Goal: Communication & Community: Answer question/provide support

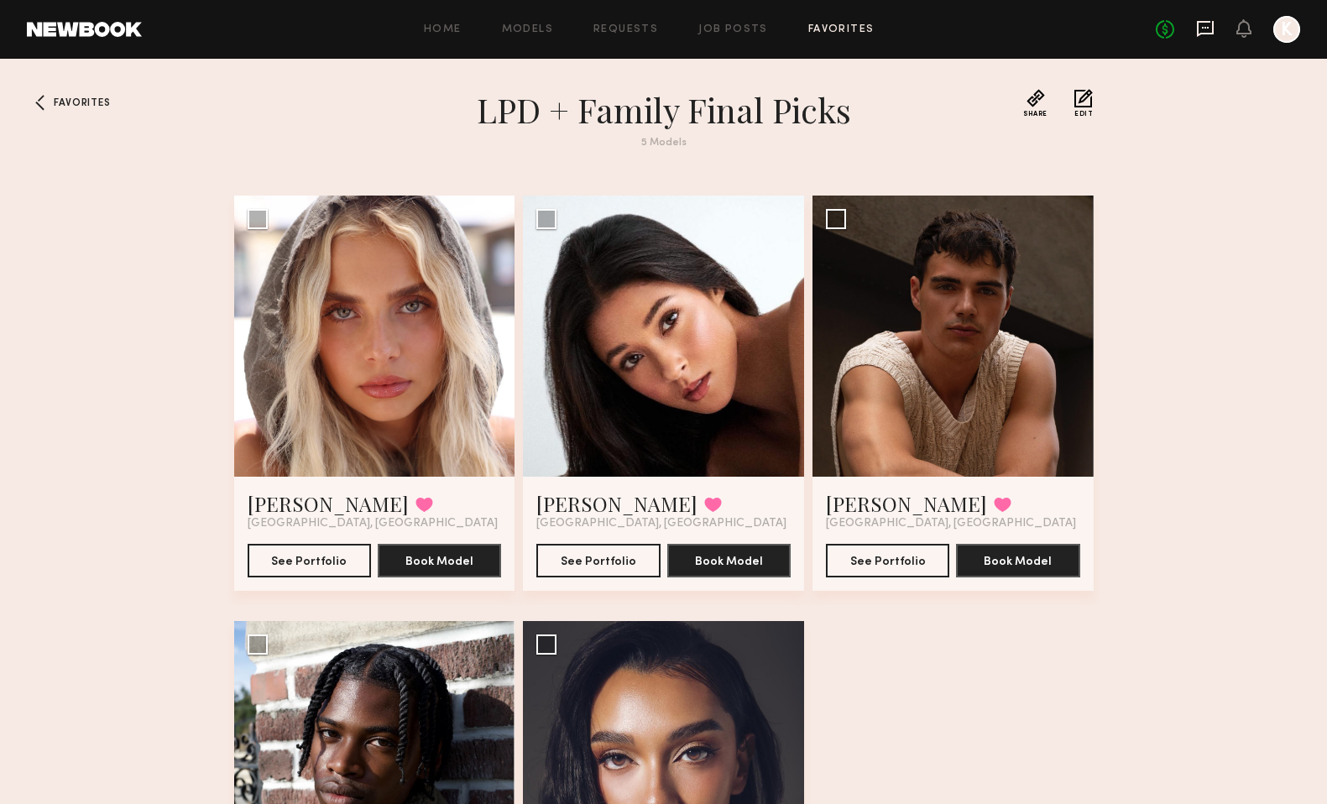
click at [1201, 25] on icon at bounding box center [1205, 28] width 18 height 18
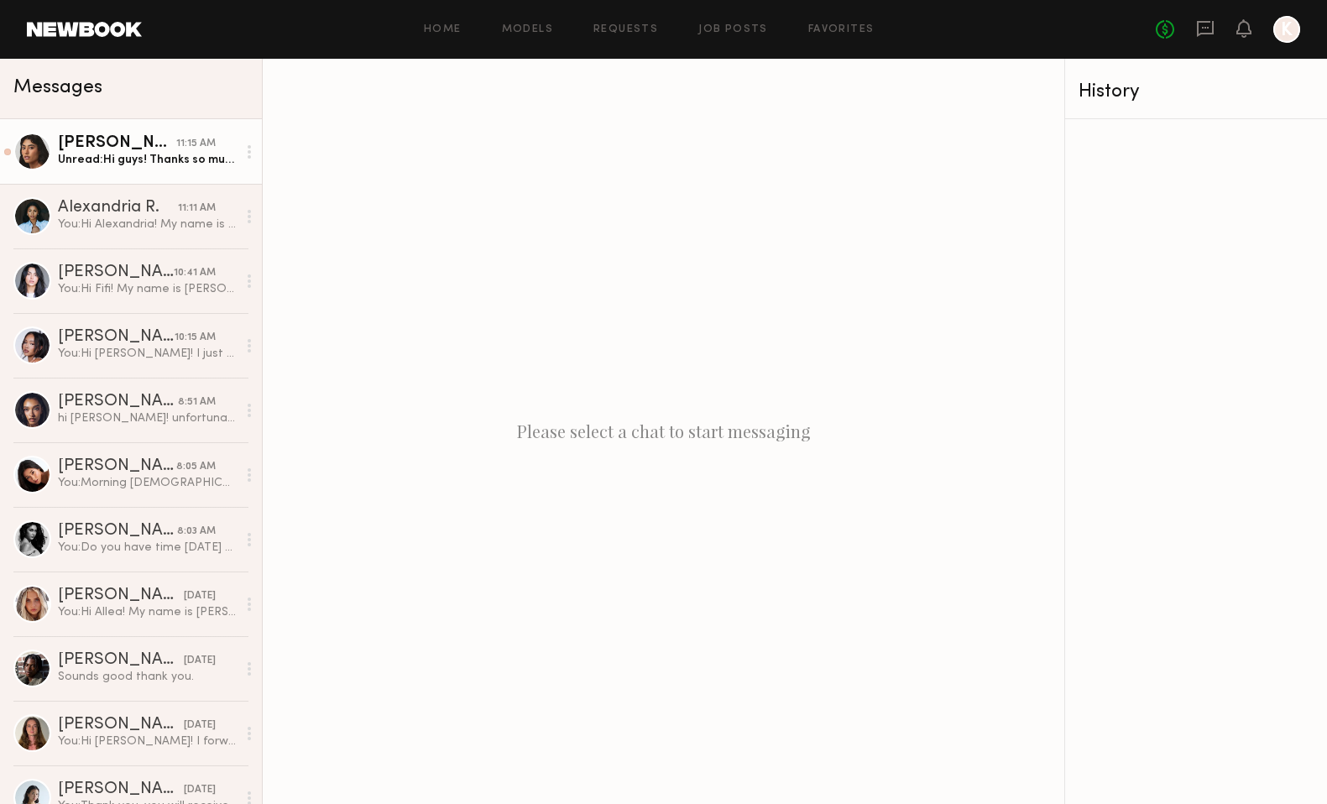
click at [134, 169] on link "Camila R. 11:15 AM Unread: Hi guys! Thanks so much for the consideration I’d lo…" at bounding box center [131, 151] width 262 height 65
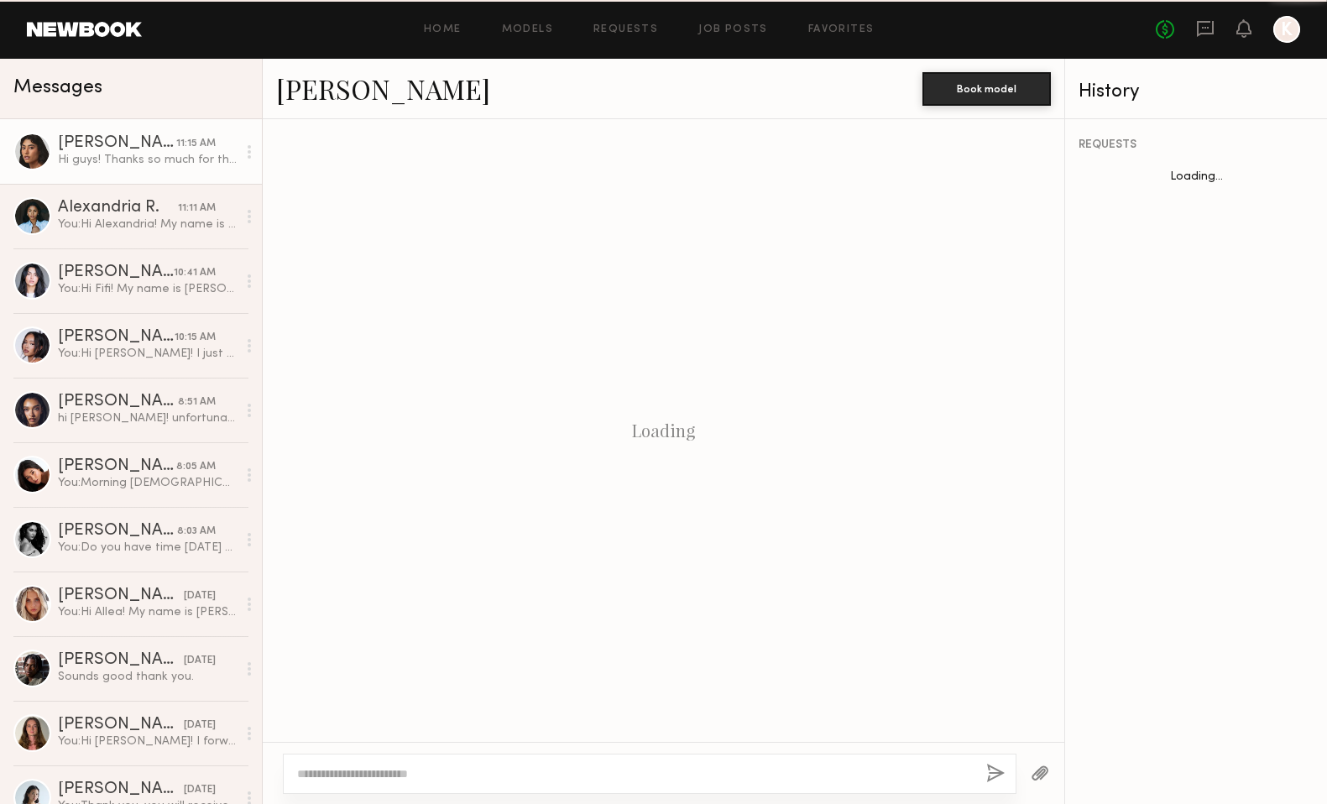
scroll to position [688, 0]
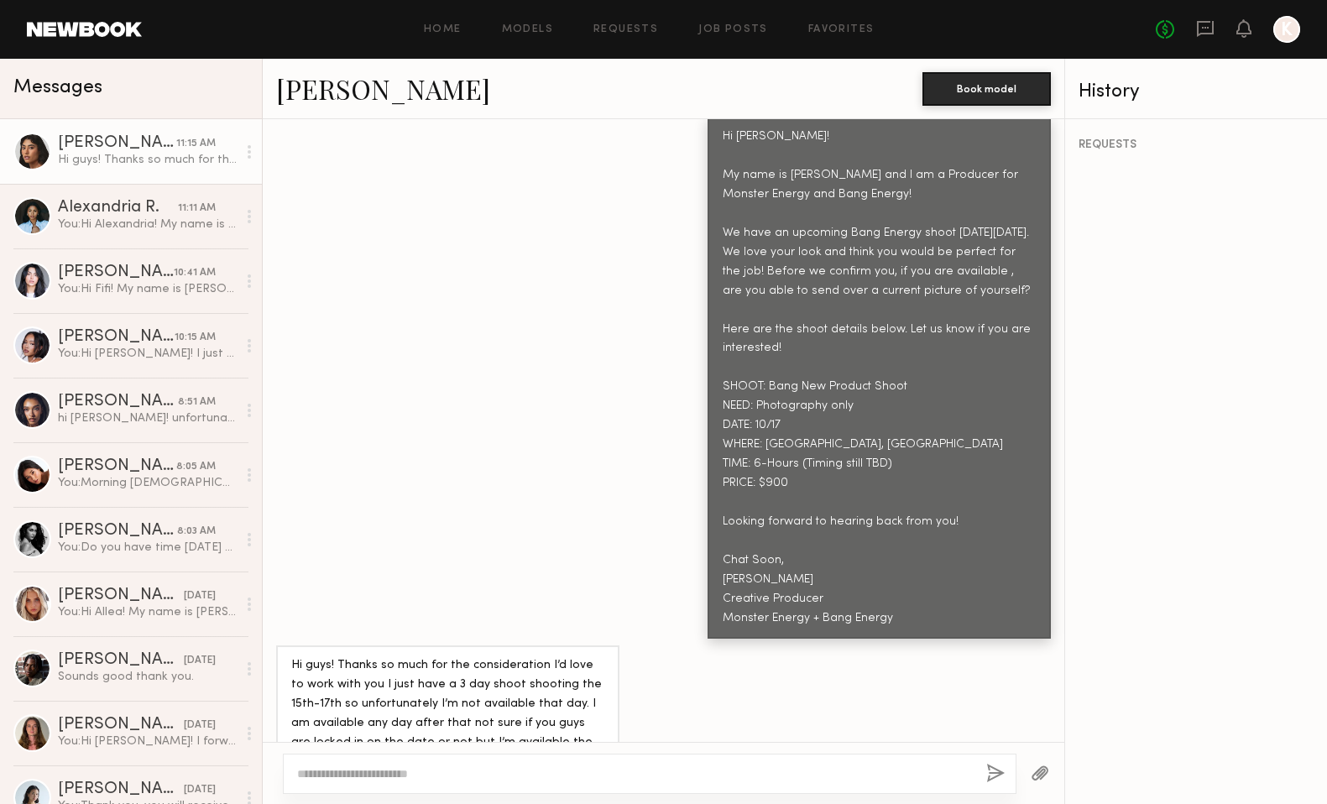
click at [545, 559] on div "K Hi Camila! My name is Kayla Selenski and I am a Producer for Monster Energy a…" at bounding box center [663, 360] width 801 height 555
click at [475, 772] on textarea at bounding box center [634, 773] width 675 height 17
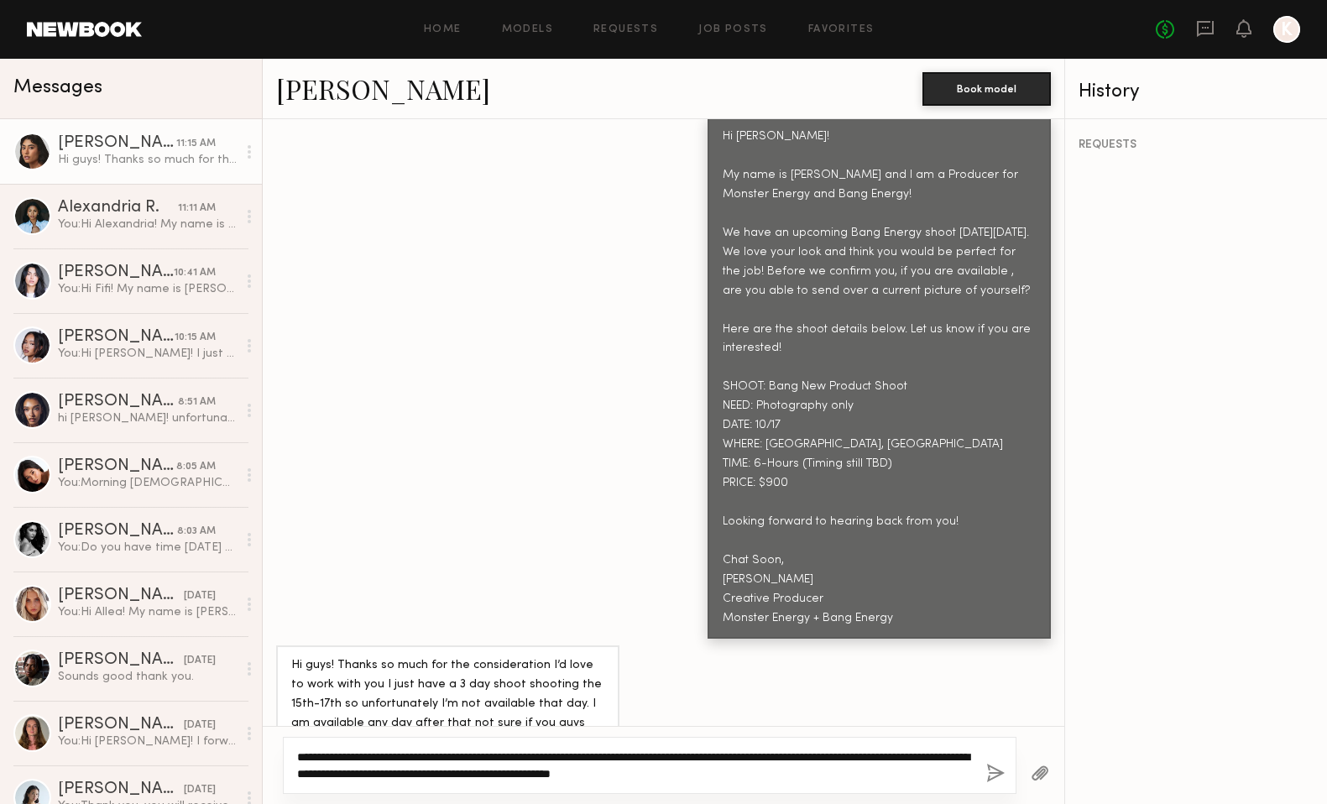
click at [566, 760] on textarea "**********" at bounding box center [634, 765] width 675 height 34
type textarea "**********"
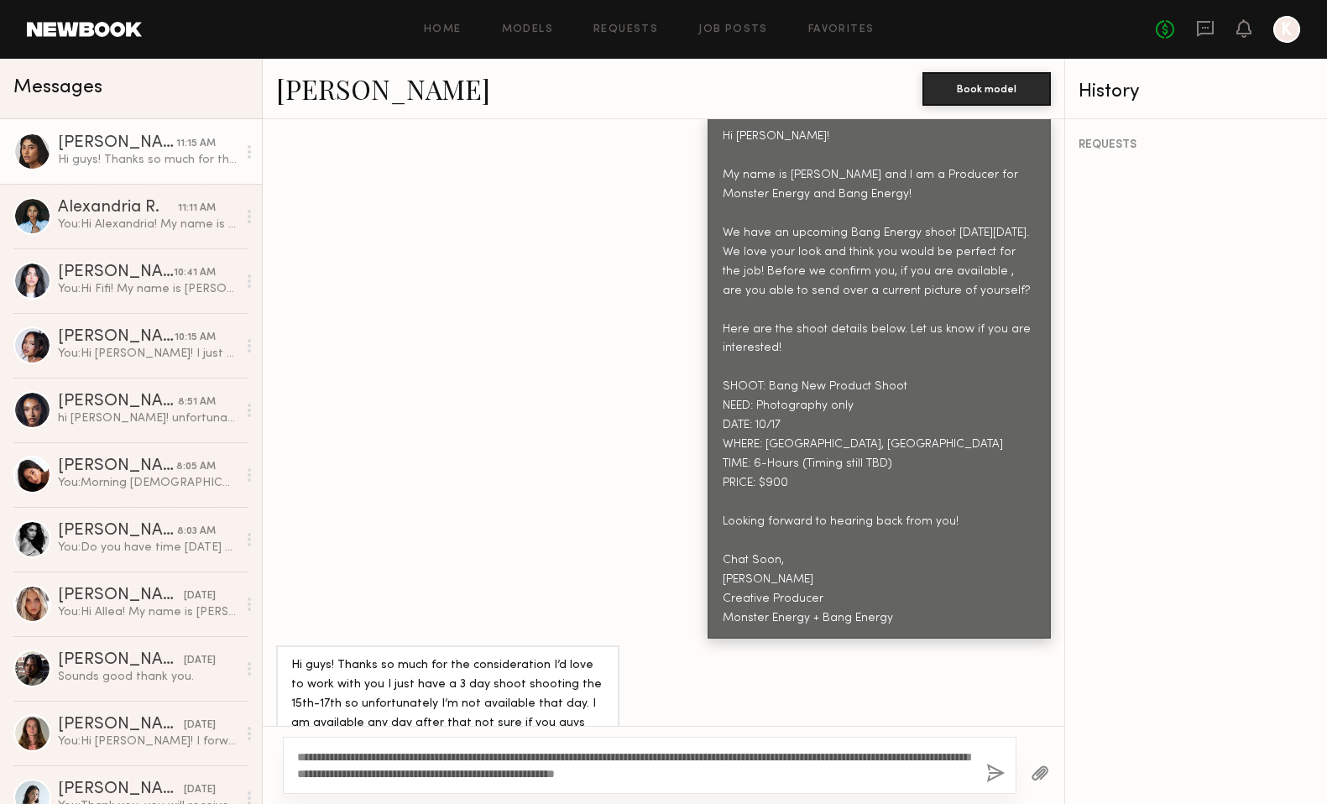
click at [995, 771] on button "button" at bounding box center [995, 774] width 18 height 21
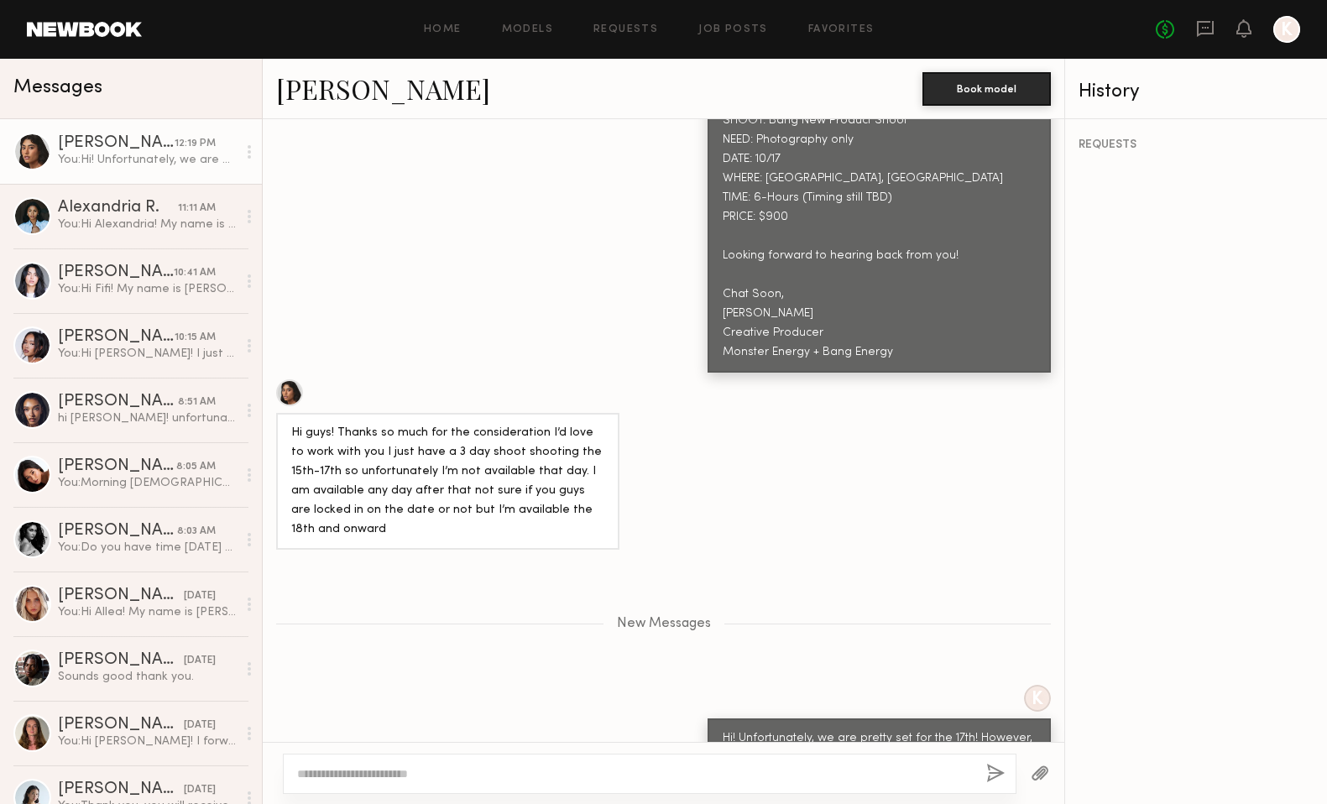
scroll to position [970, 0]
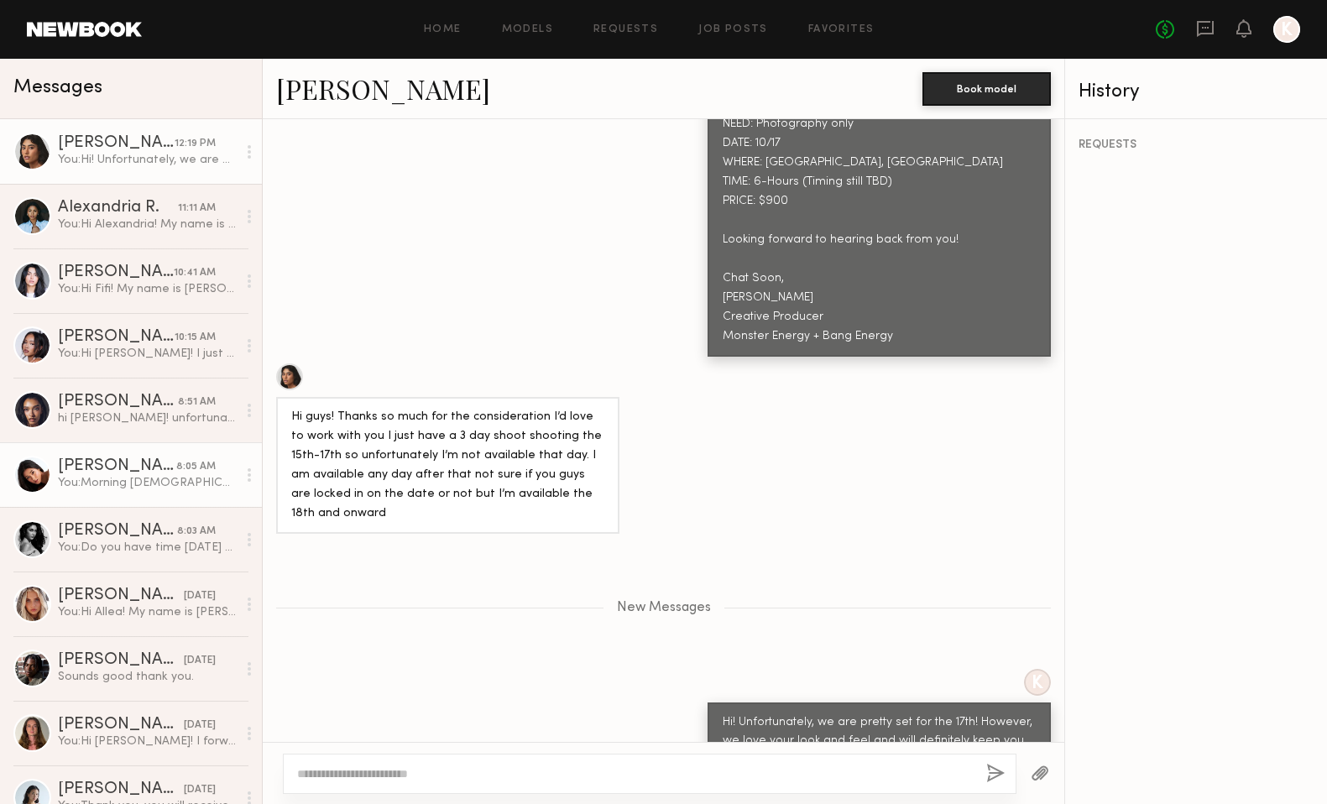
click at [124, 457] on link "Giti T. 8:05 AM You: Morning Giti! Was wondering if you ever saw my request in …" at bounding box center [131, 474] width 262 height 65
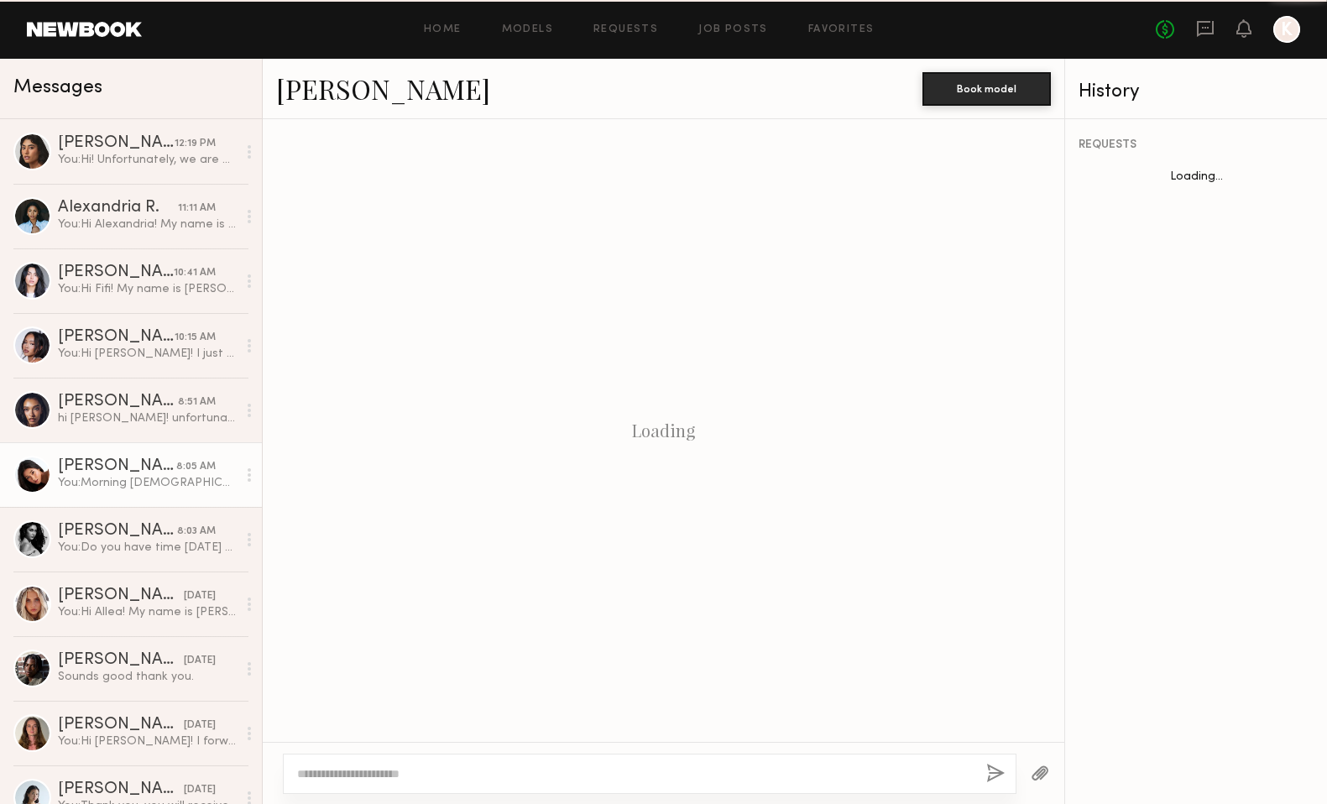
scroll to position [1211, 0]
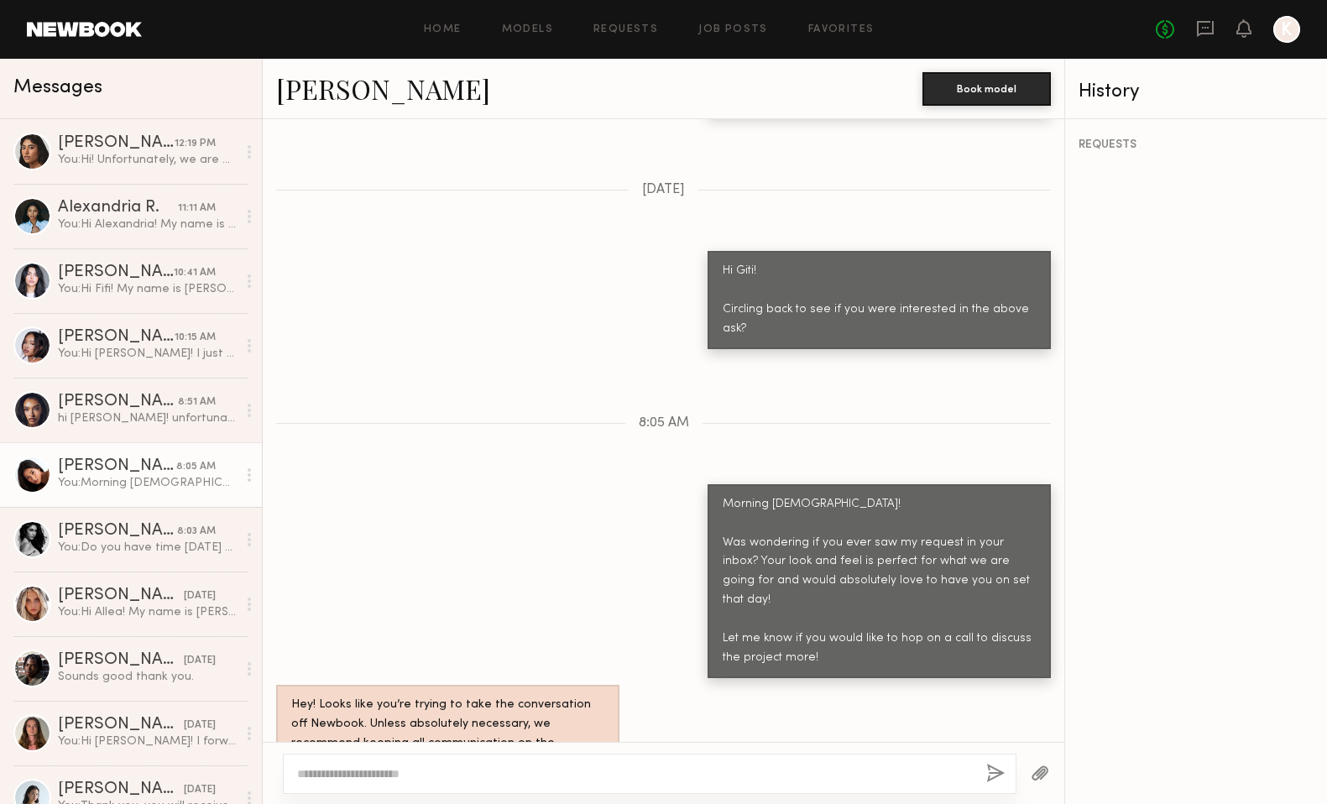
click at [540, 484] on div "Morning Giti! Was wondering if you ever saw my request in your inbox? Your look…" at bounding box center [663, 581] width 801 height 195
click at [331, 86] on link "Giti T." at bounding box center [383, 88] width 214 height 36
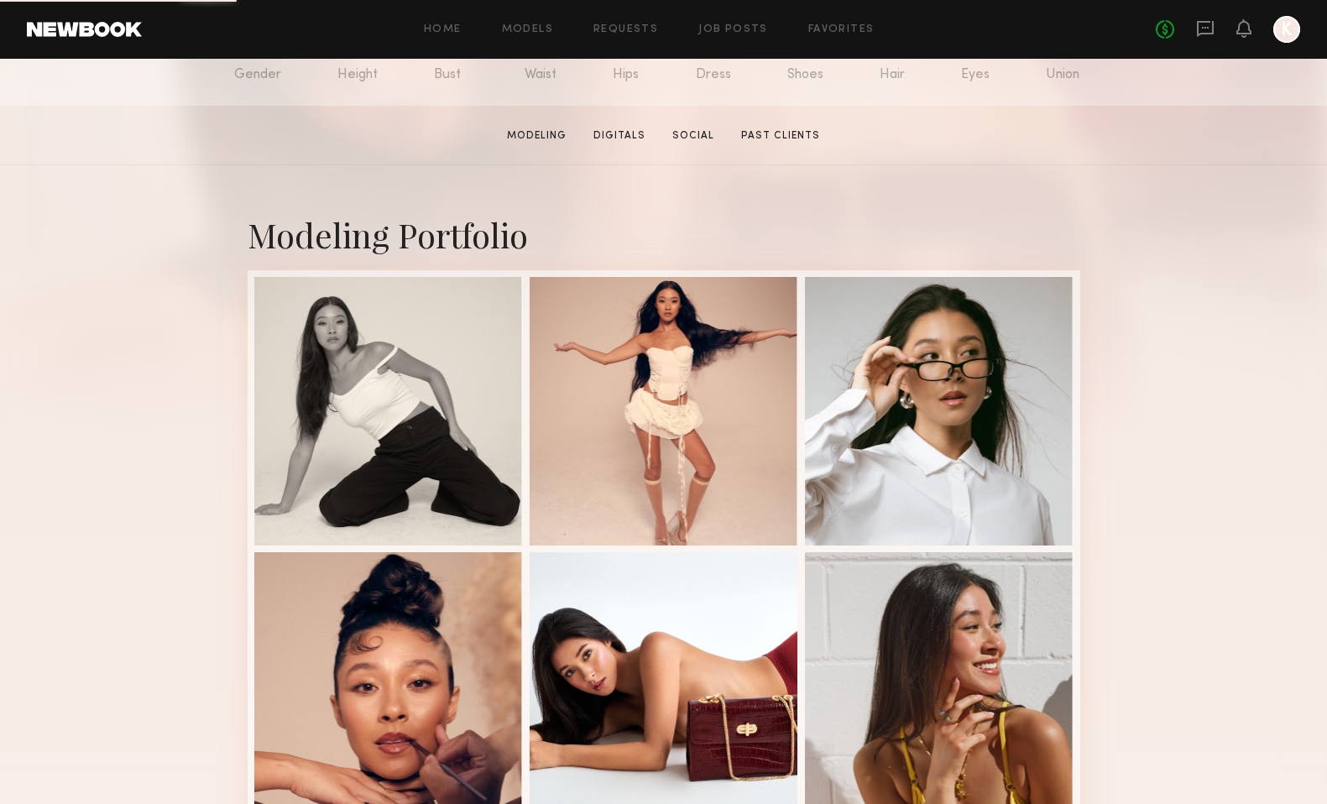
scroll to position [227, 0]
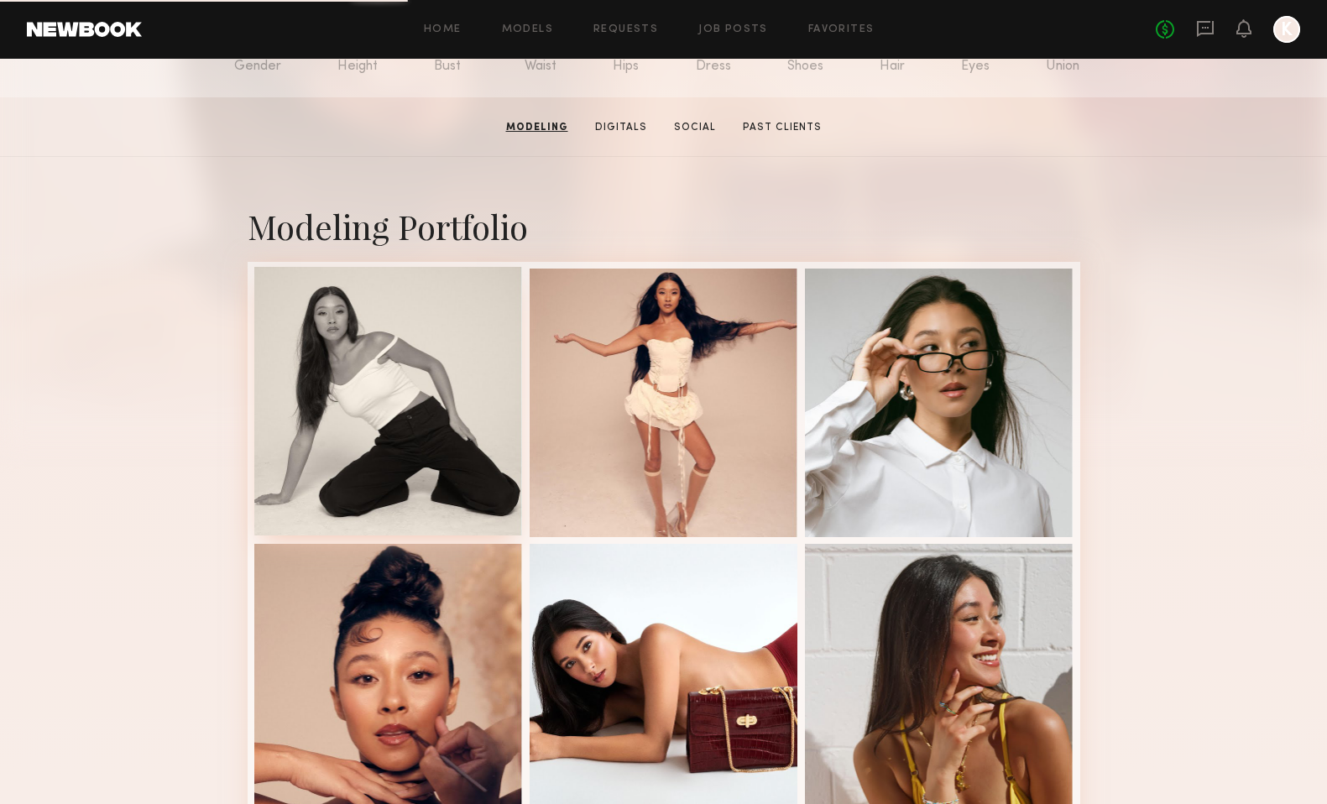
click at [424, 447] on div at bounding box center [388, 401] width 269 height 269
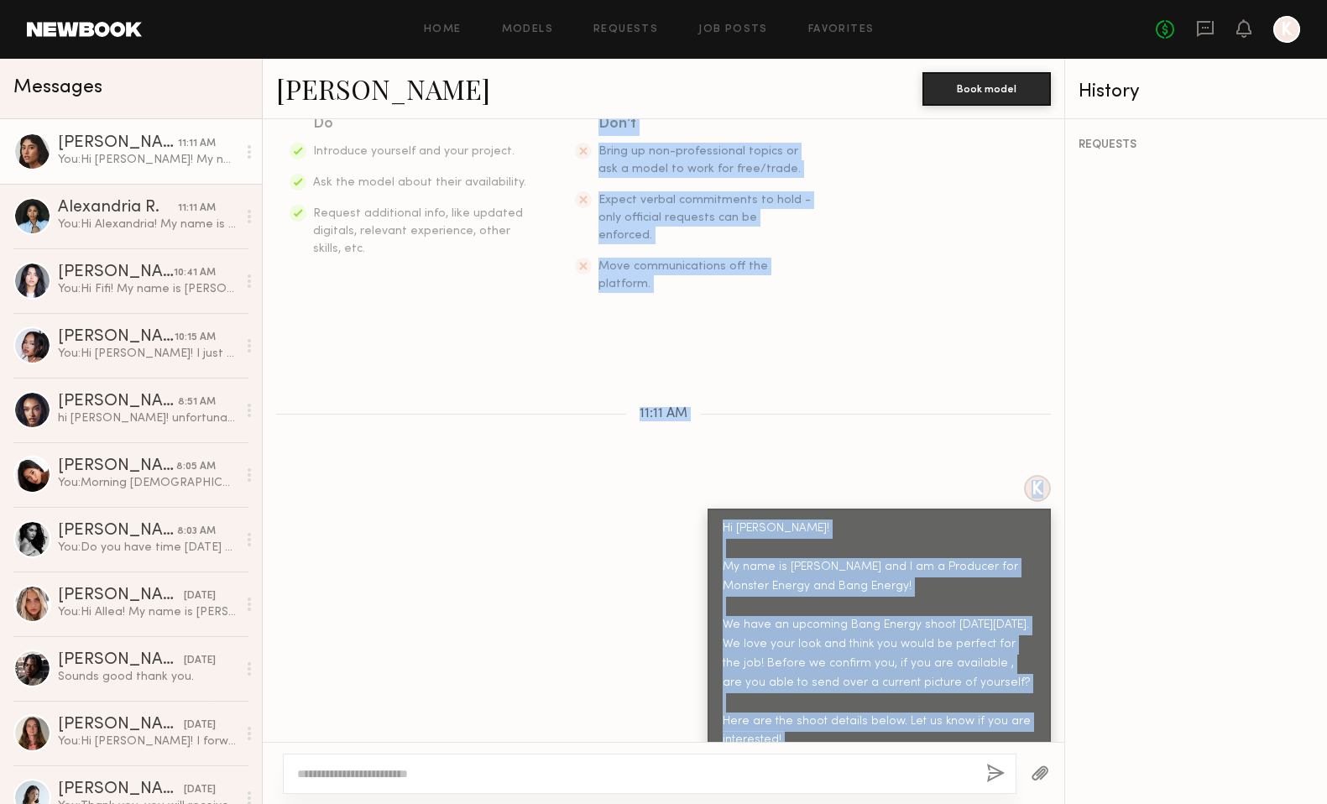
scroll to position [243, 0]
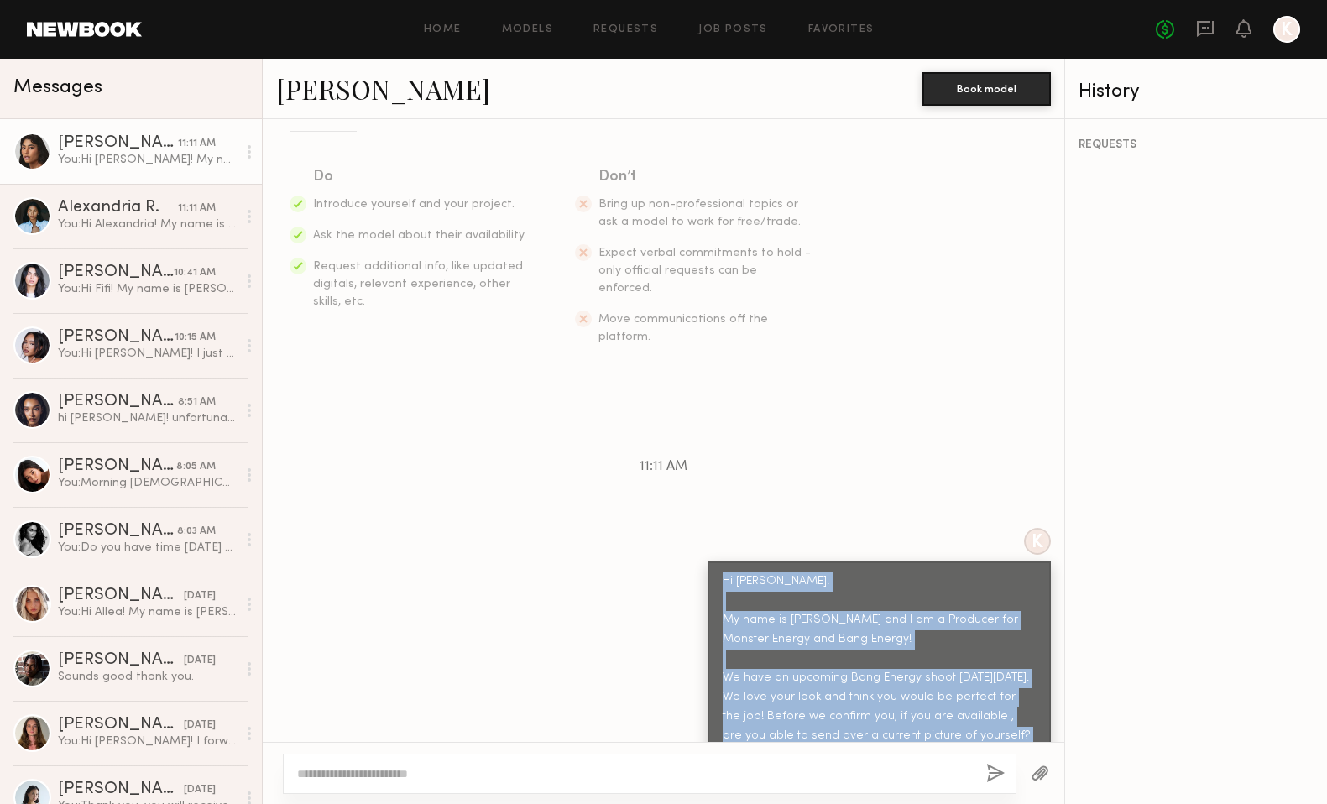
drag, startPoint x: 902, startPoint y: 446, endPoint x: 721, endPoint y: 554, distance: 210.7
click at [129, 462] on div "[PERSON_NAME]" at bounding box center [117, 466] width 118 height 17
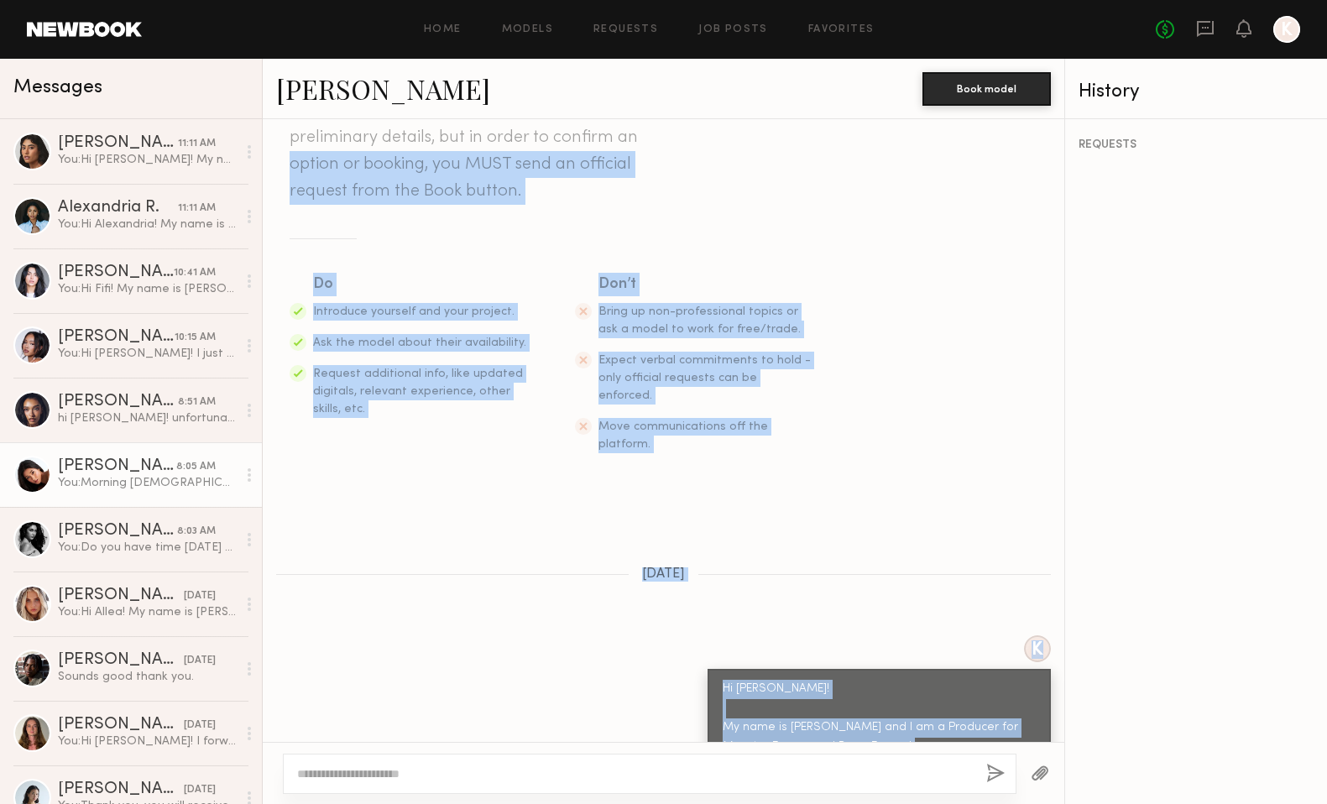
scroll to position [110, 0]
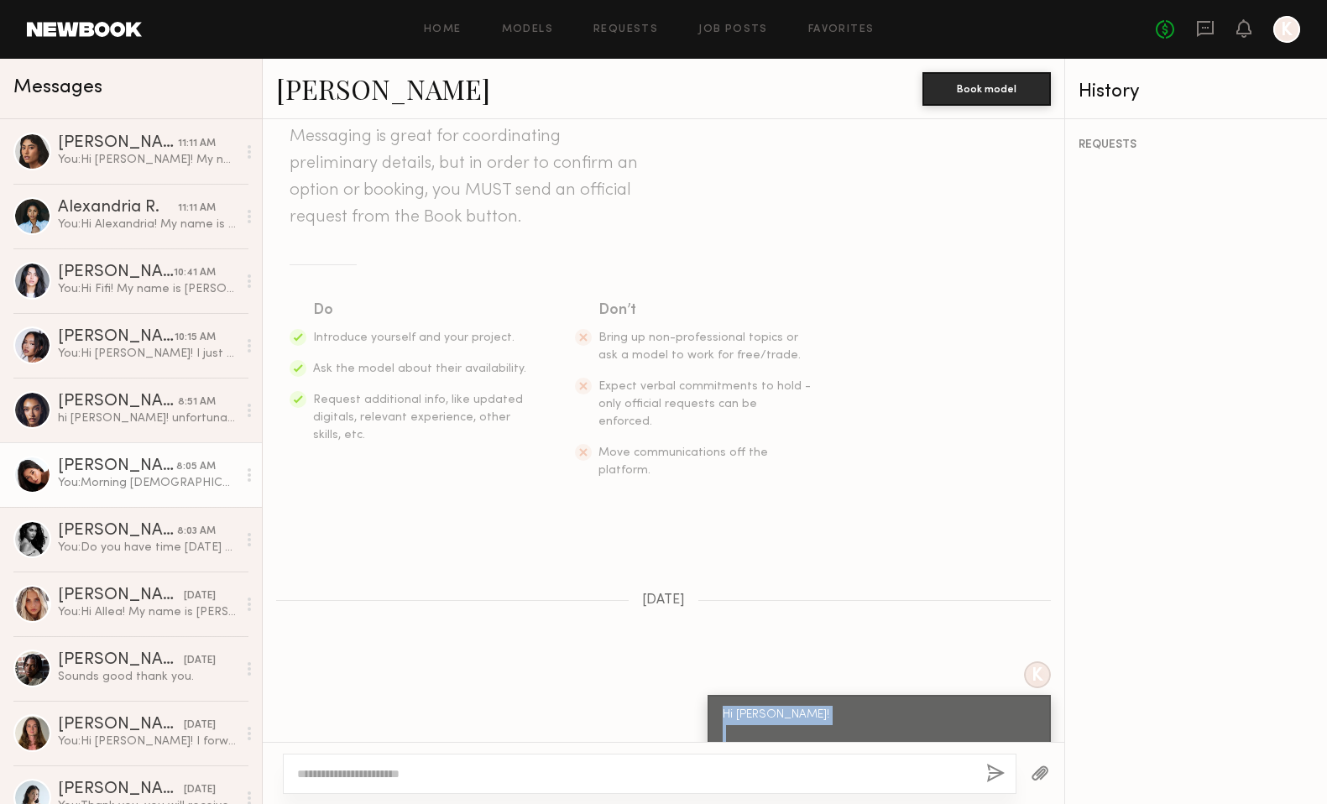
drag, startPoint x: 906, startPoint y: 468, endPoint x: 722, endPoint y: 679, distance: 279.5
copy div "Hi Giti! My name is Kayla Selenski and I am a Producer for Monster Energy and B…"
click at [121, 284] on div "You: Hi Fifi! My name is Kayla Selenski and I am a Producer for Monster Energy …" at bounding box center [147, 289] width 179 height 16
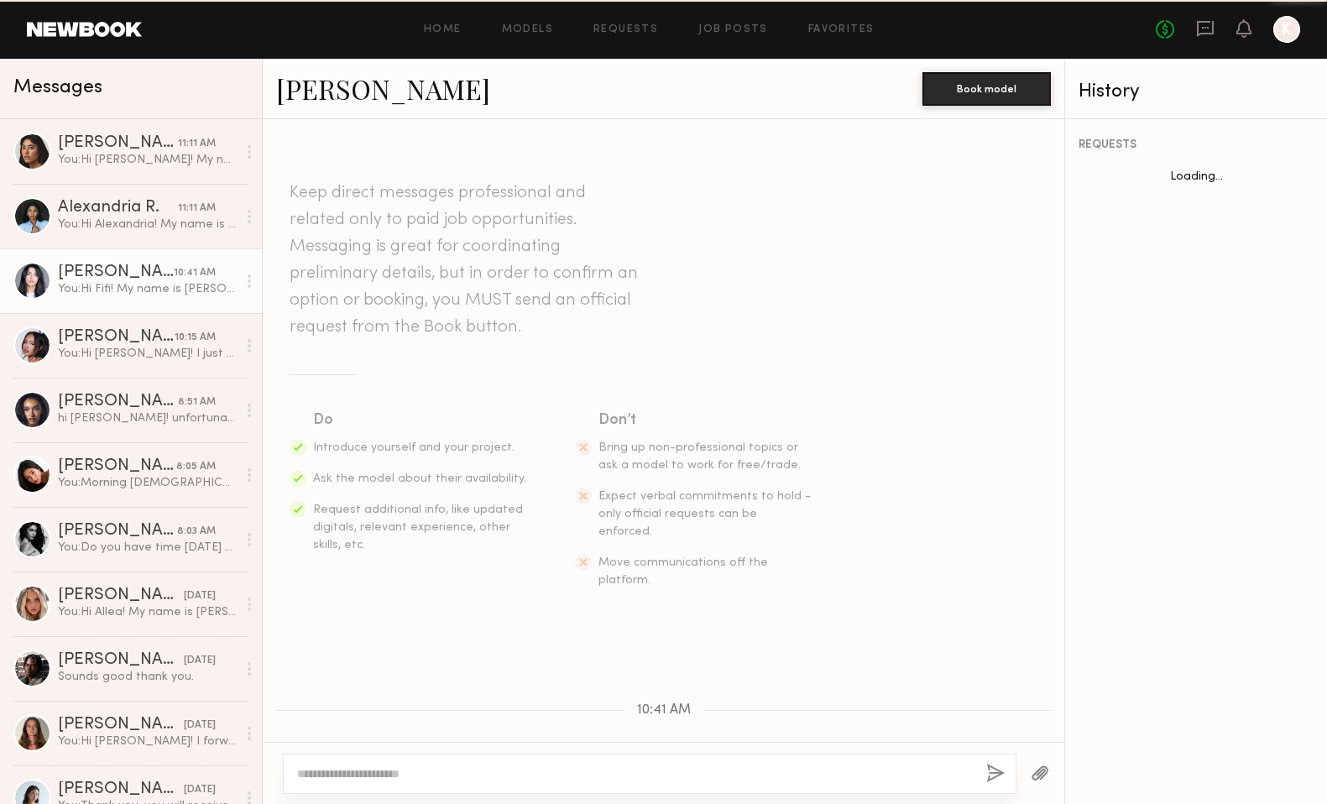
scroll to position [565, 0]
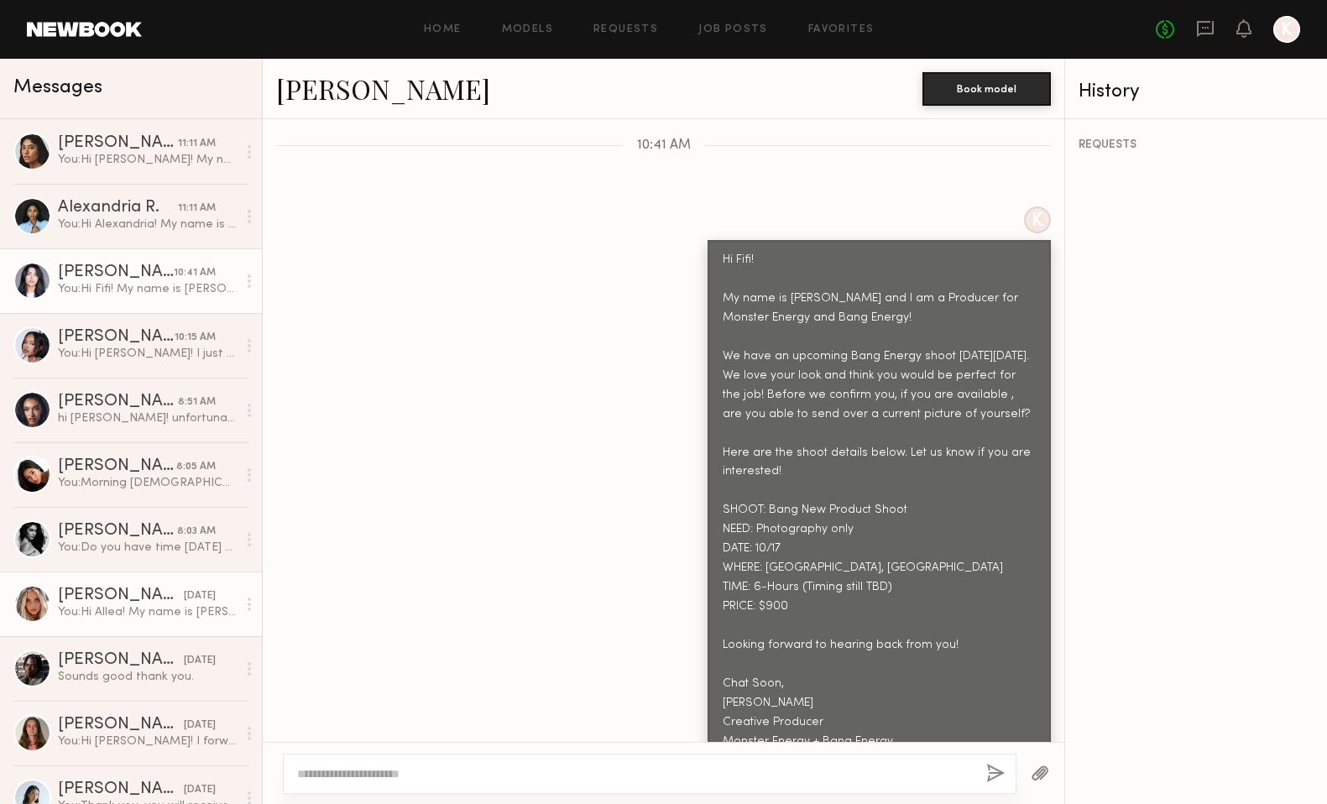
click at [132, 583] on link "Allea S. yesterday You: Hi Allea! My name is Kayla Selenski and I am a Producer…" at bounding box center [131, 603] width 262 height 65
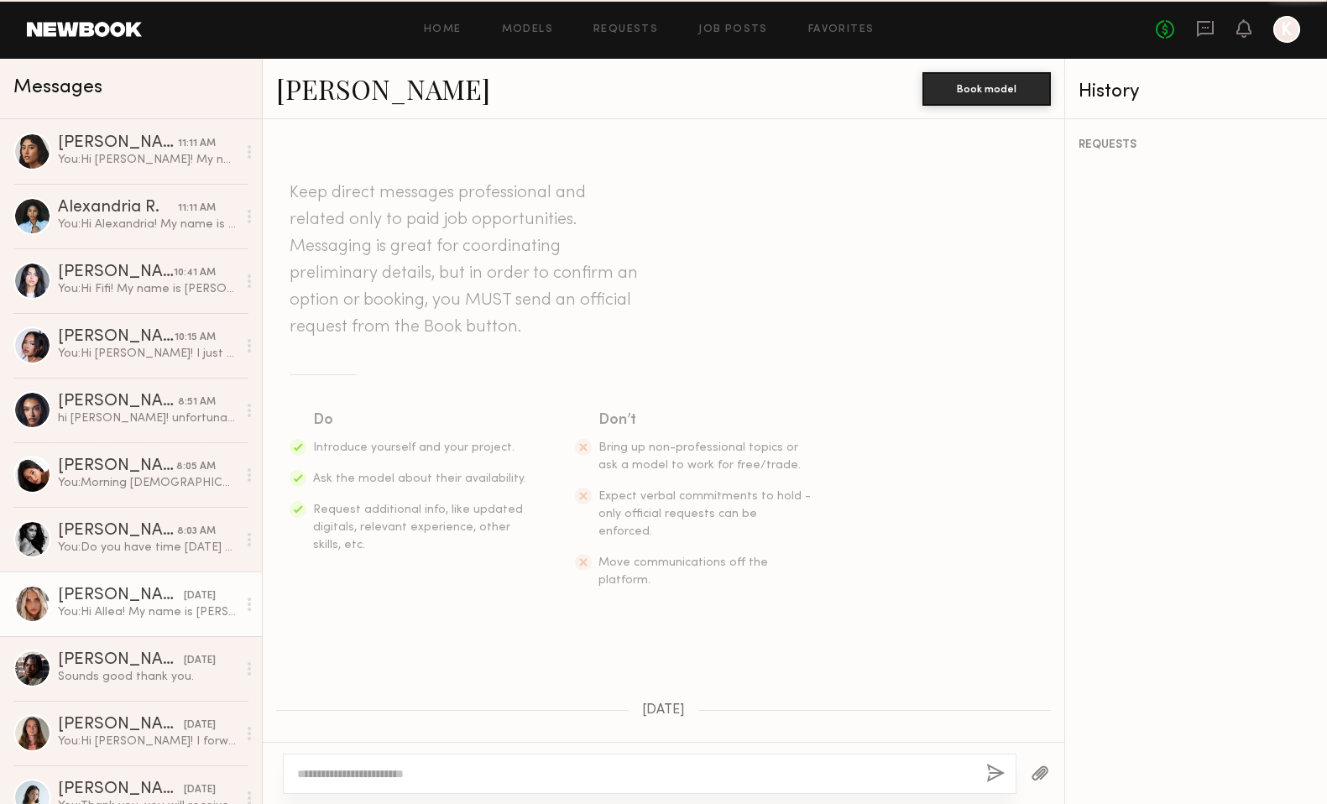
scroll to position [565, 0]
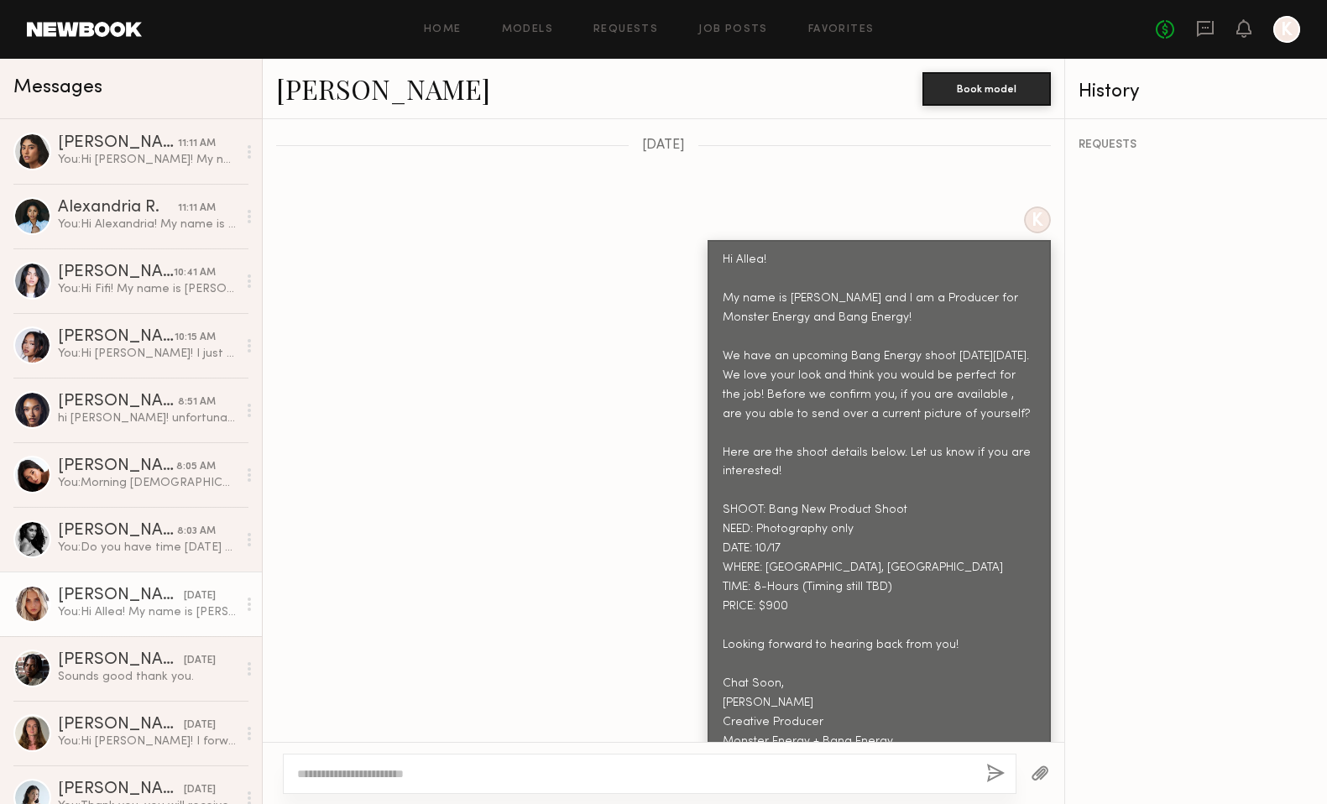
click at [313, 92] on link "Allea S." at bounding box center [383, 88] width 214 height 36
click at [131, 216] on div "You: Hi Alexandria! My name is Kayla Selenski and I am a Producer for Monster E…" at bounding box center [147, 224] width 179 height 16
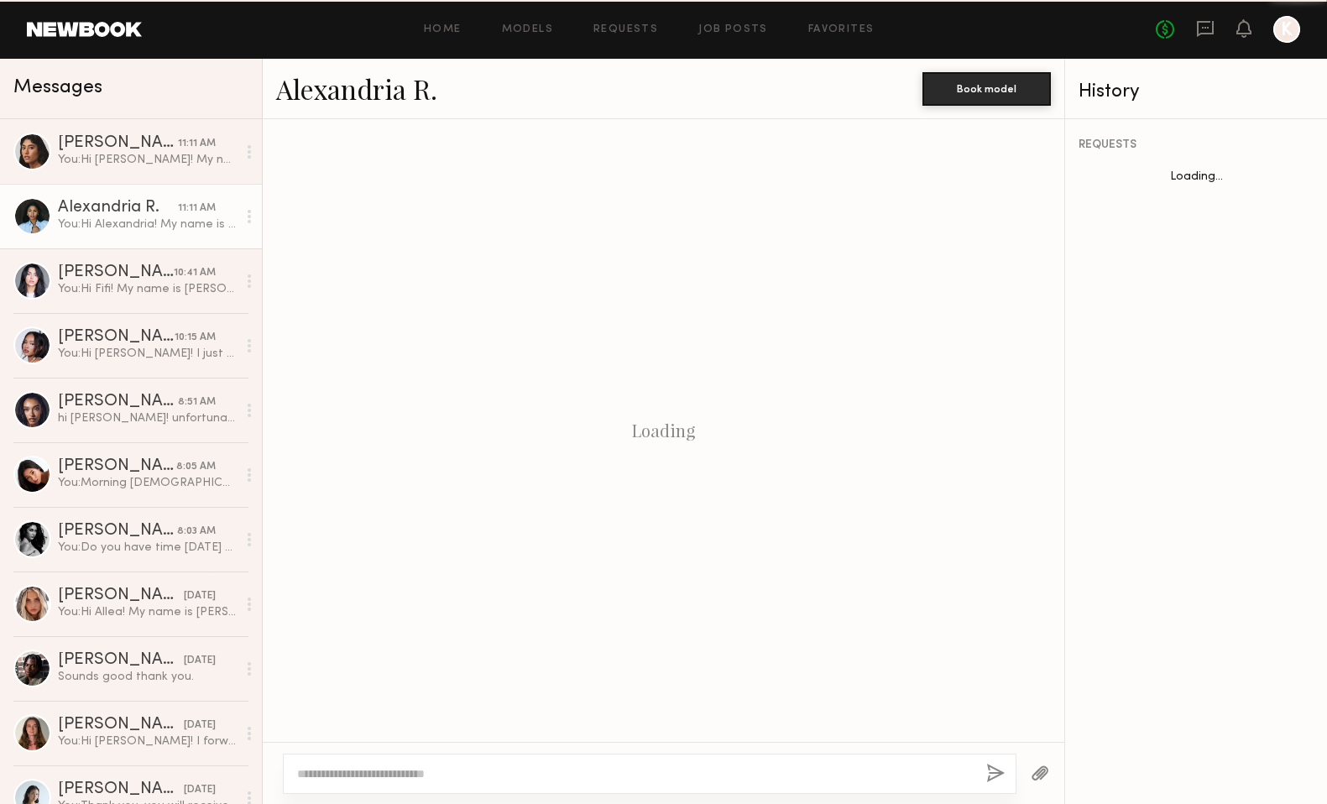
scroll to position [565, 0]
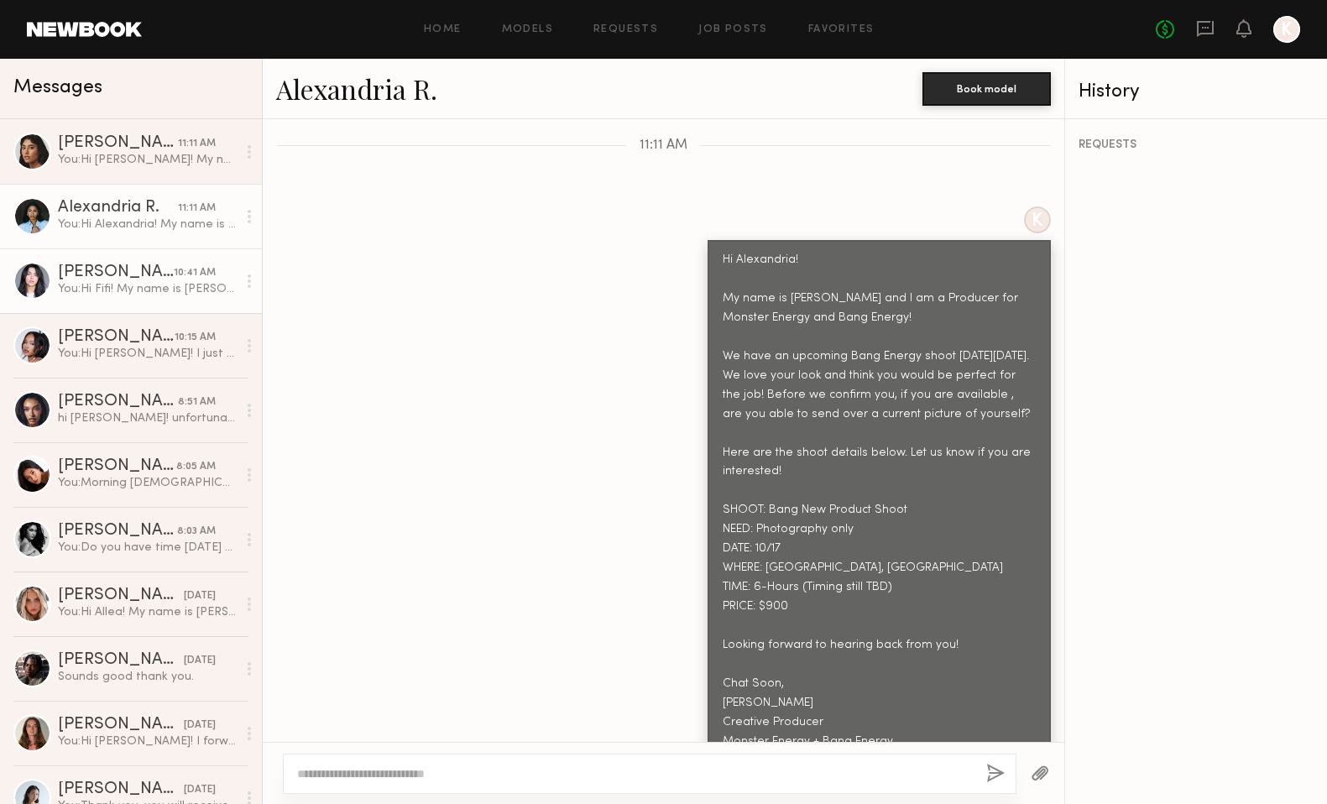
click at [129, 263] on link "Fifi K. 10:41 AM You: Hi Fifi! My name is Kayla Selenski and I am a Producer fo…" at bounding box center [131, 280] width 262 height 65
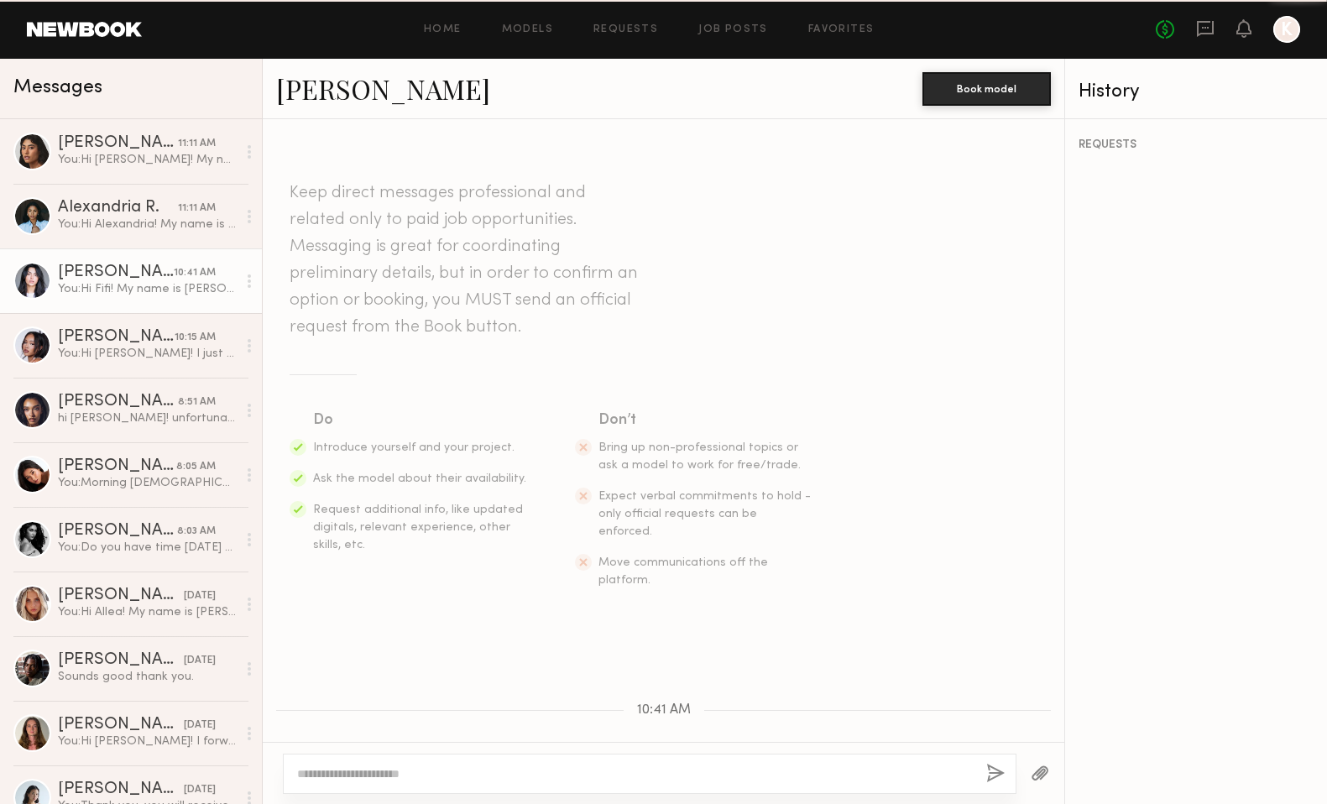
scroll to position [565, 0]
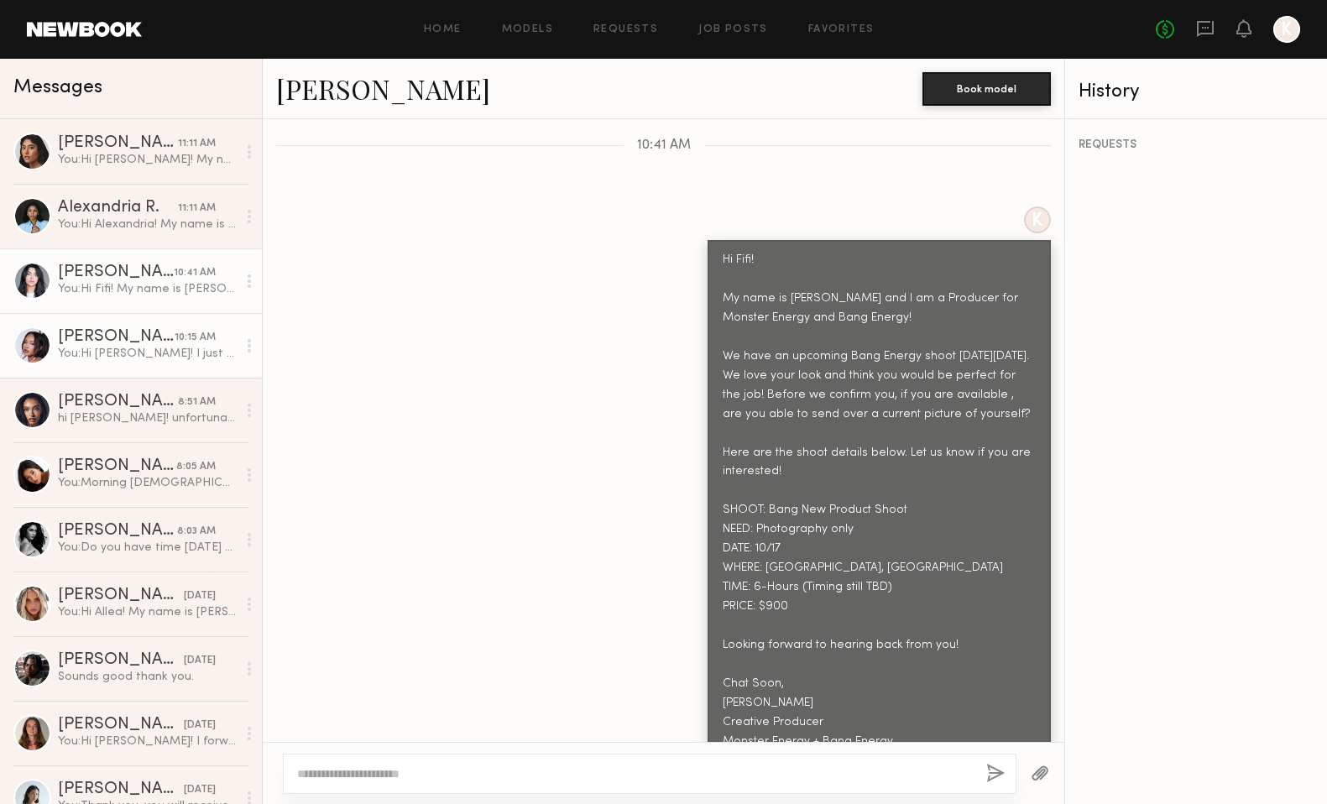
click at [132, 342] on div "Riley G." at bounding box center [116, 337] width 117 height 17
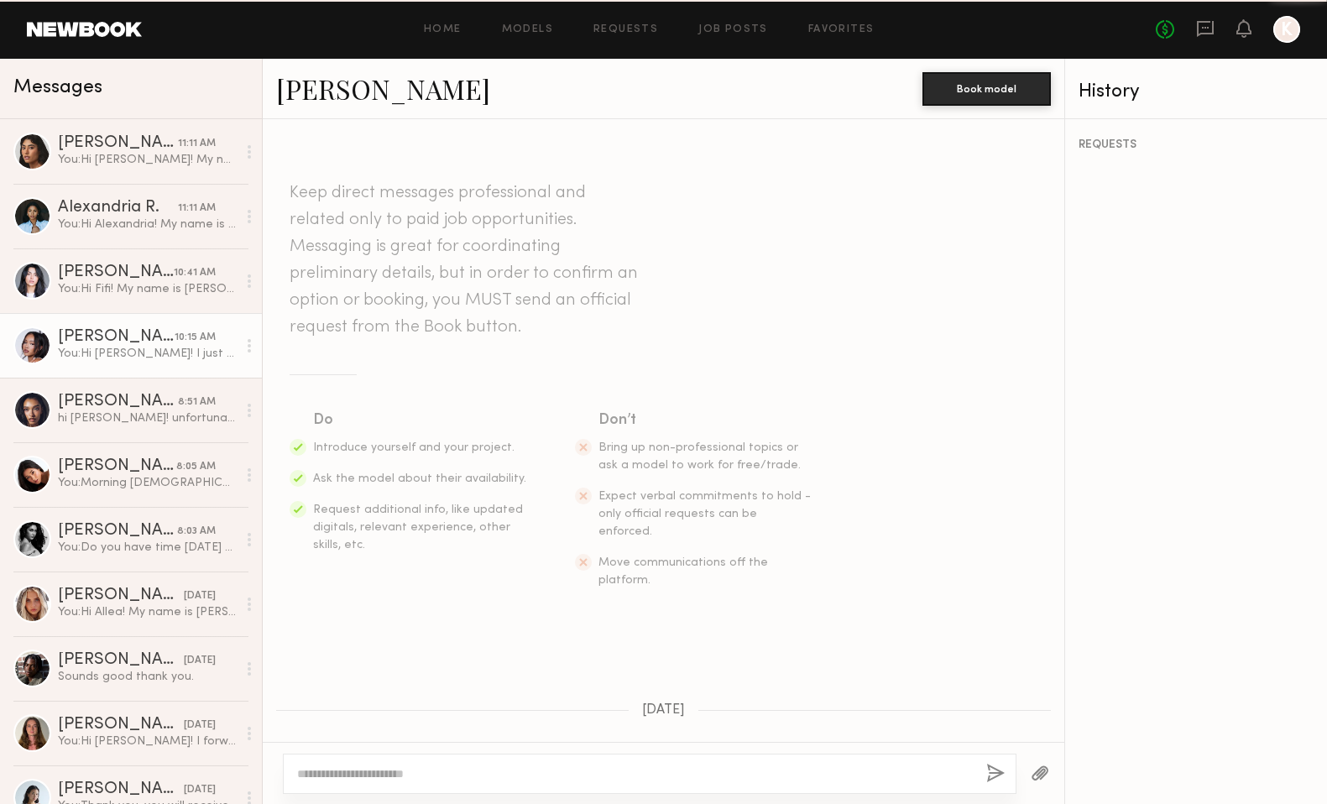
scroll to position [874, 0]
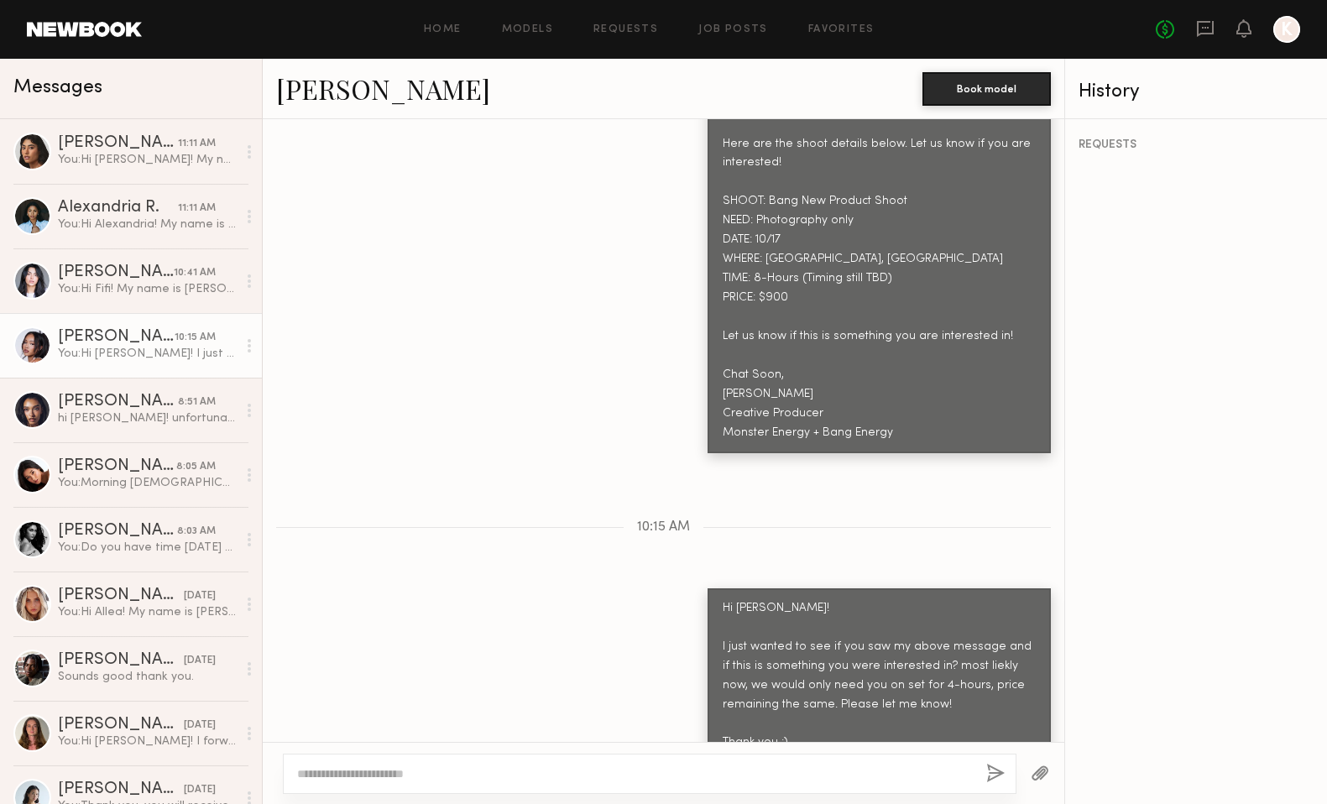
click at [345, 88] on link "Riley G." at bounding box center [383, 88] width 214 height 36
click at [135, 272] on div "Fifi K." at bounding box center [116, 272] width 116 height 17
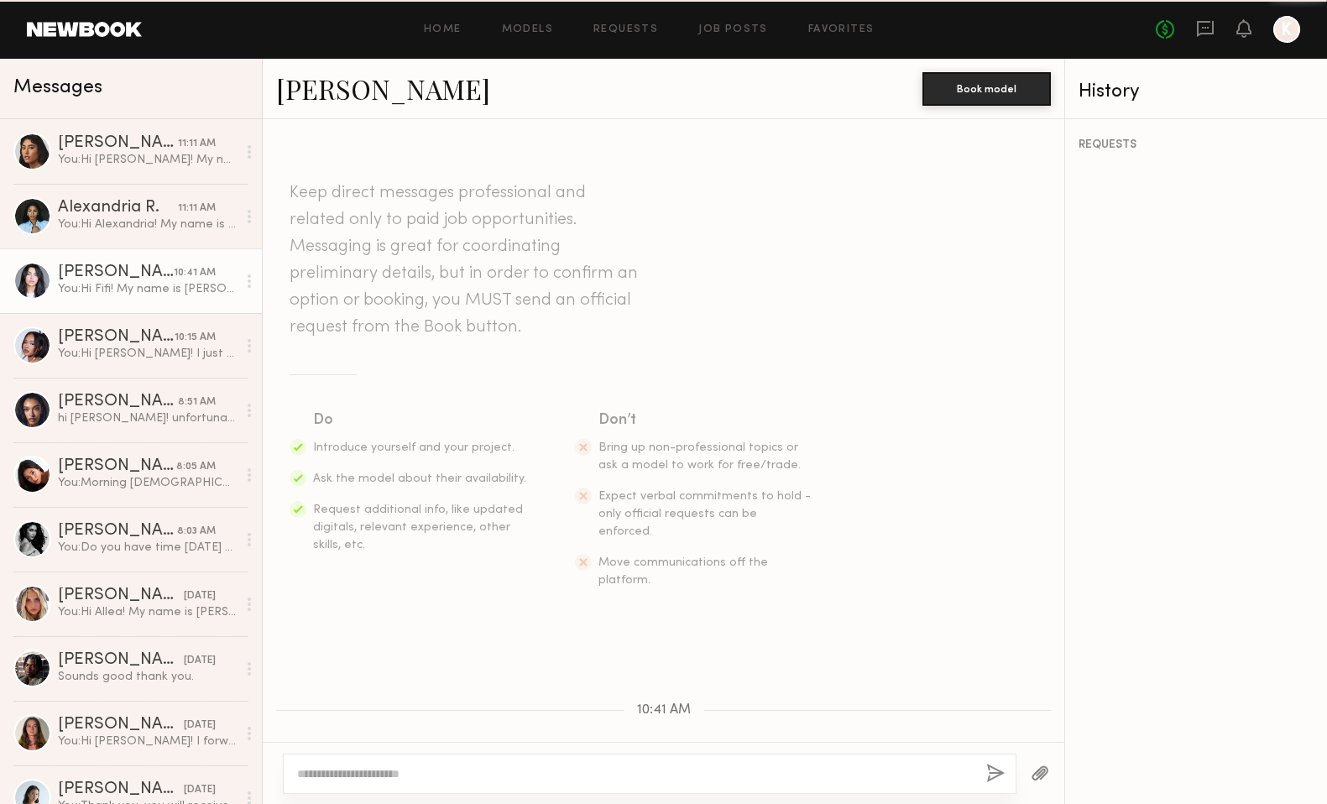
scroll to position [565, 0]
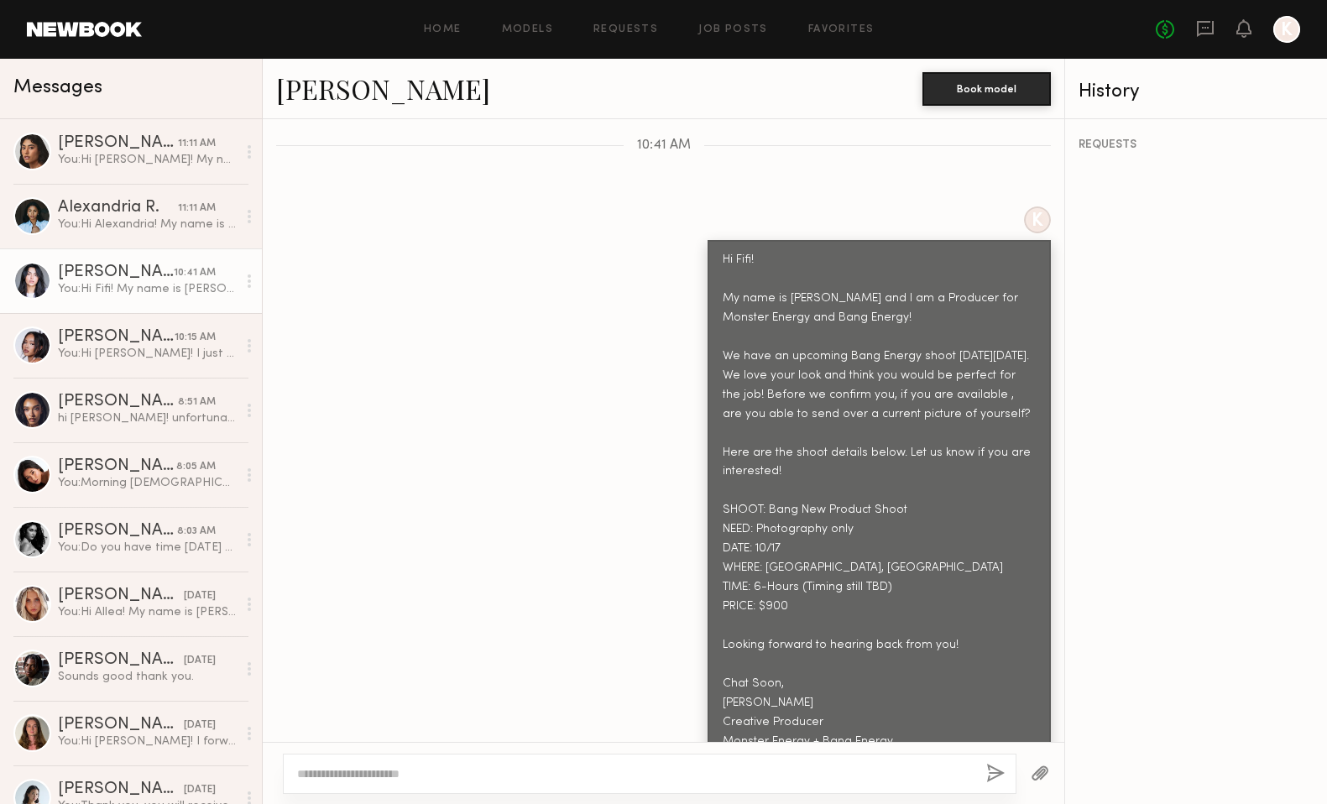
click at [312, 95] on link "Fifi K." at bounding box center [383, 88] width 214 height 36
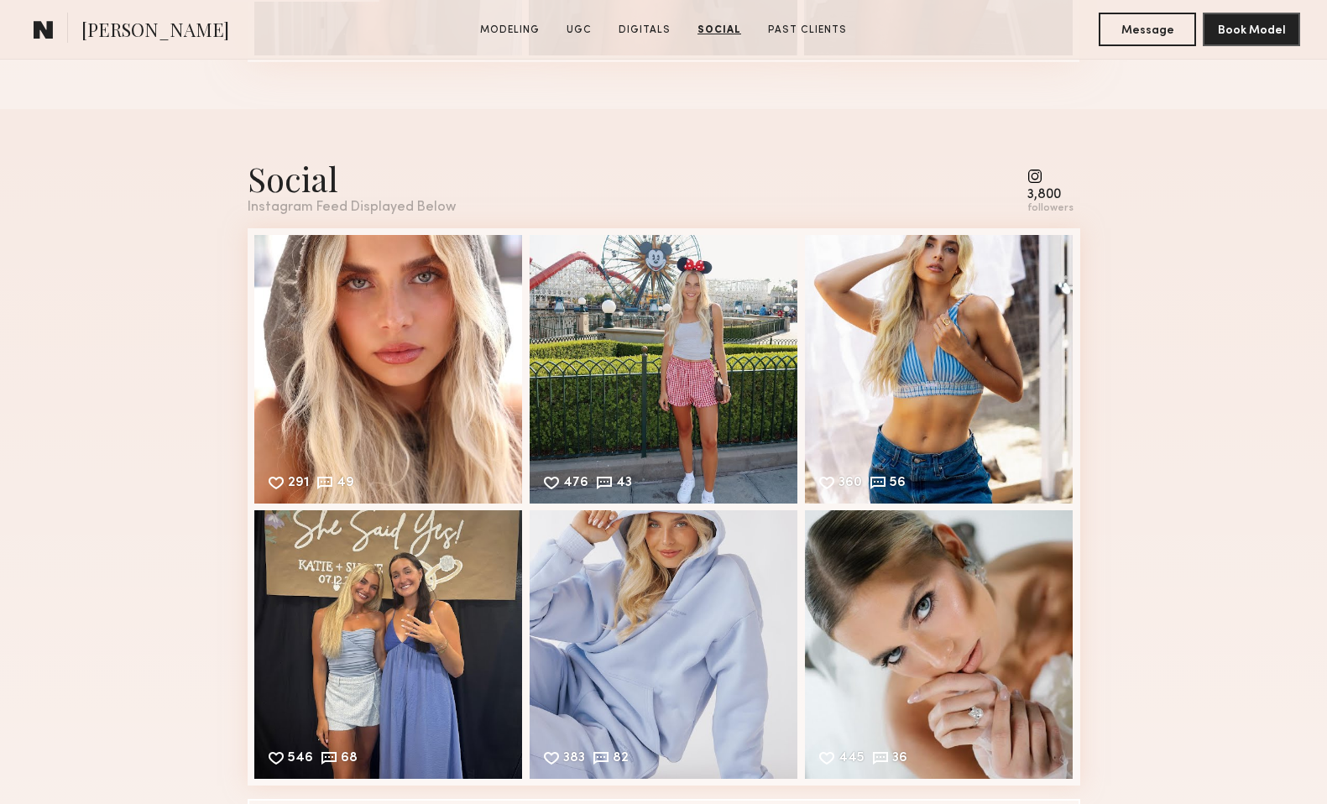
scroll to position [4750, 0]
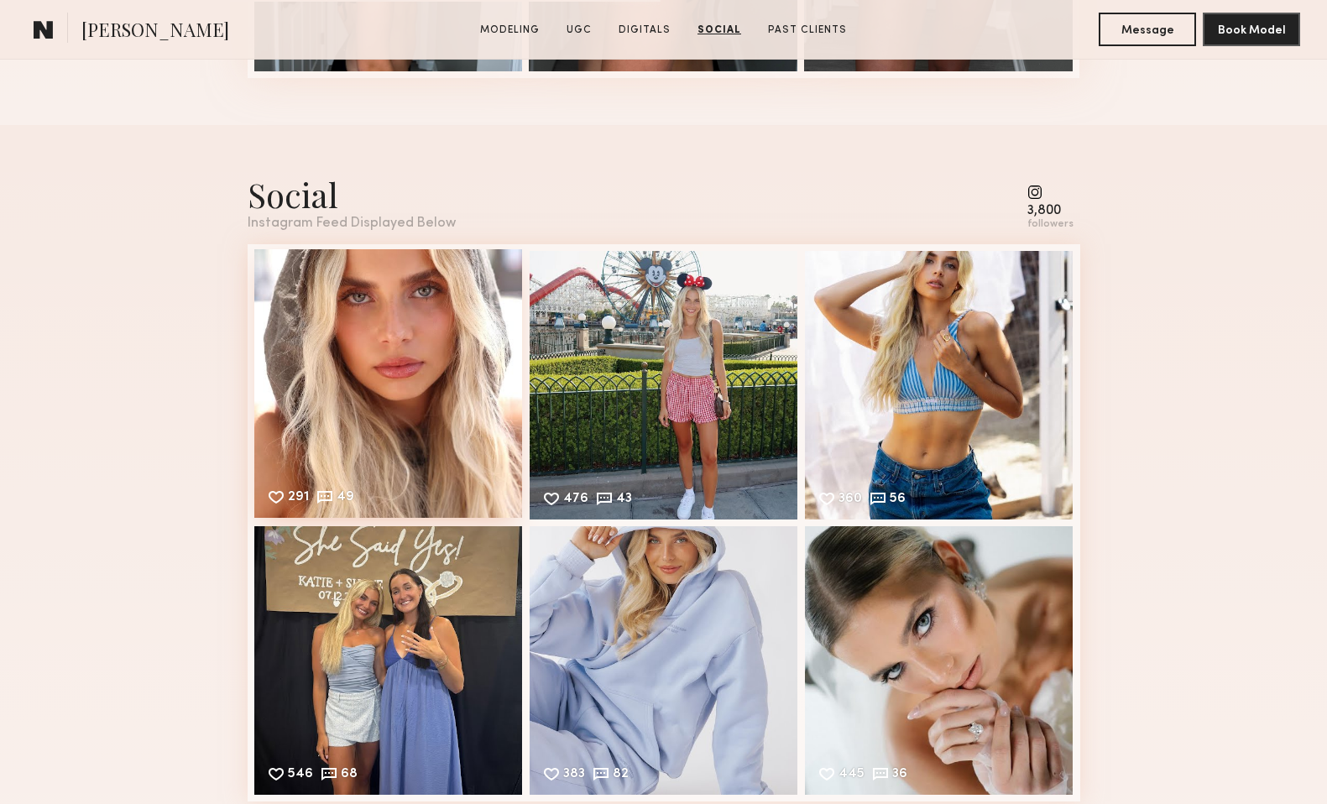
click at [362, 354] on div "291 49 Likes & comments displayed to show model’s engagement" at bounding box center [388, 383] width 269 height 269
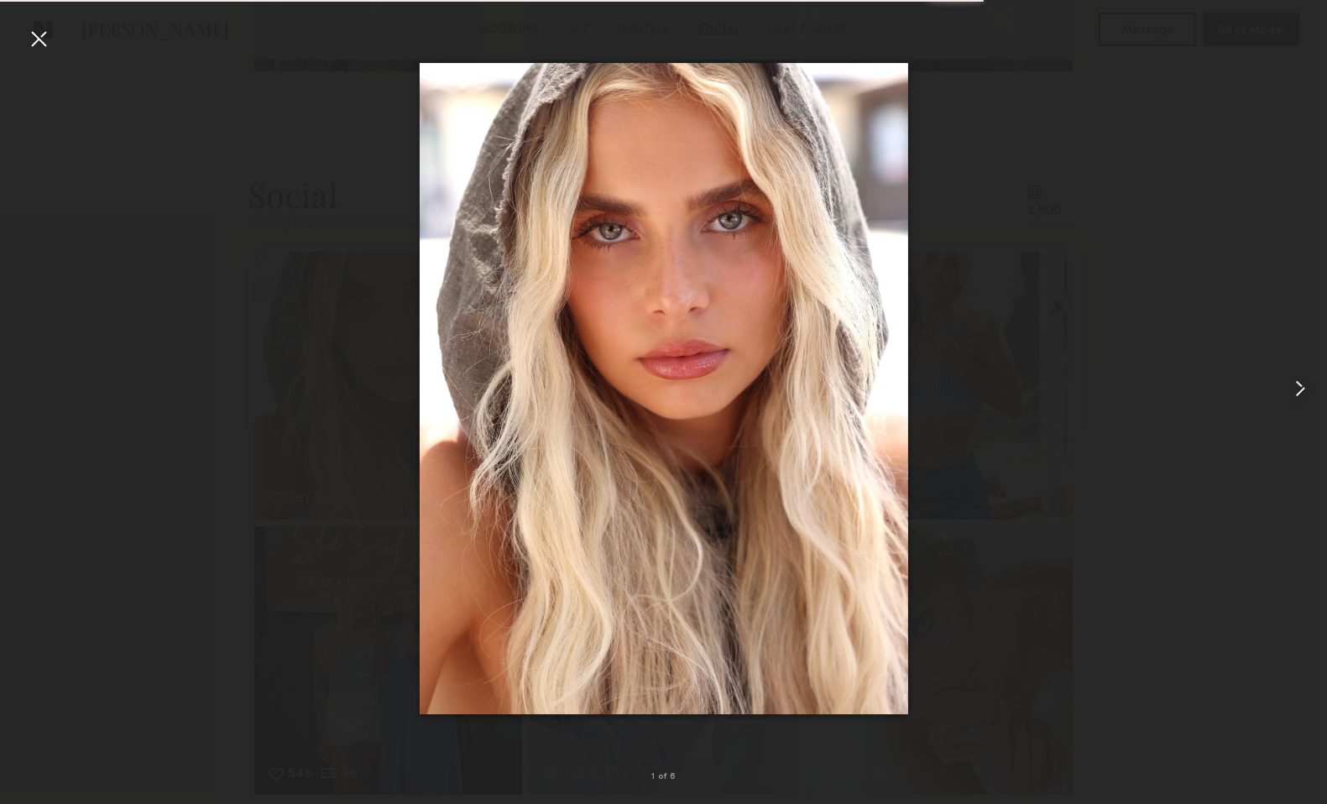
click at [1306, 386] on common-icon at bounding box center [1299, 388] width 27 height 27
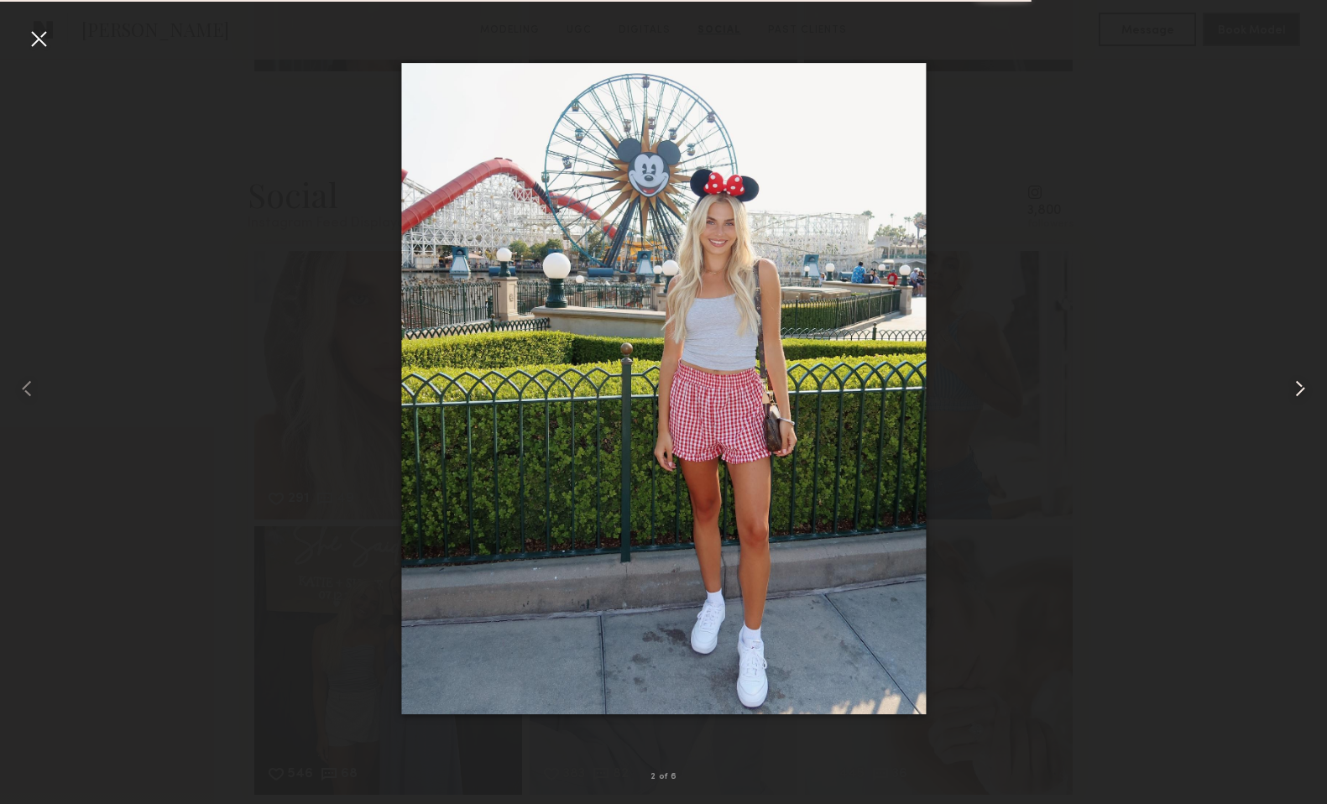
click at [1306, 386] on common-icon at bounding box center [1299, 388] width 27 height 27
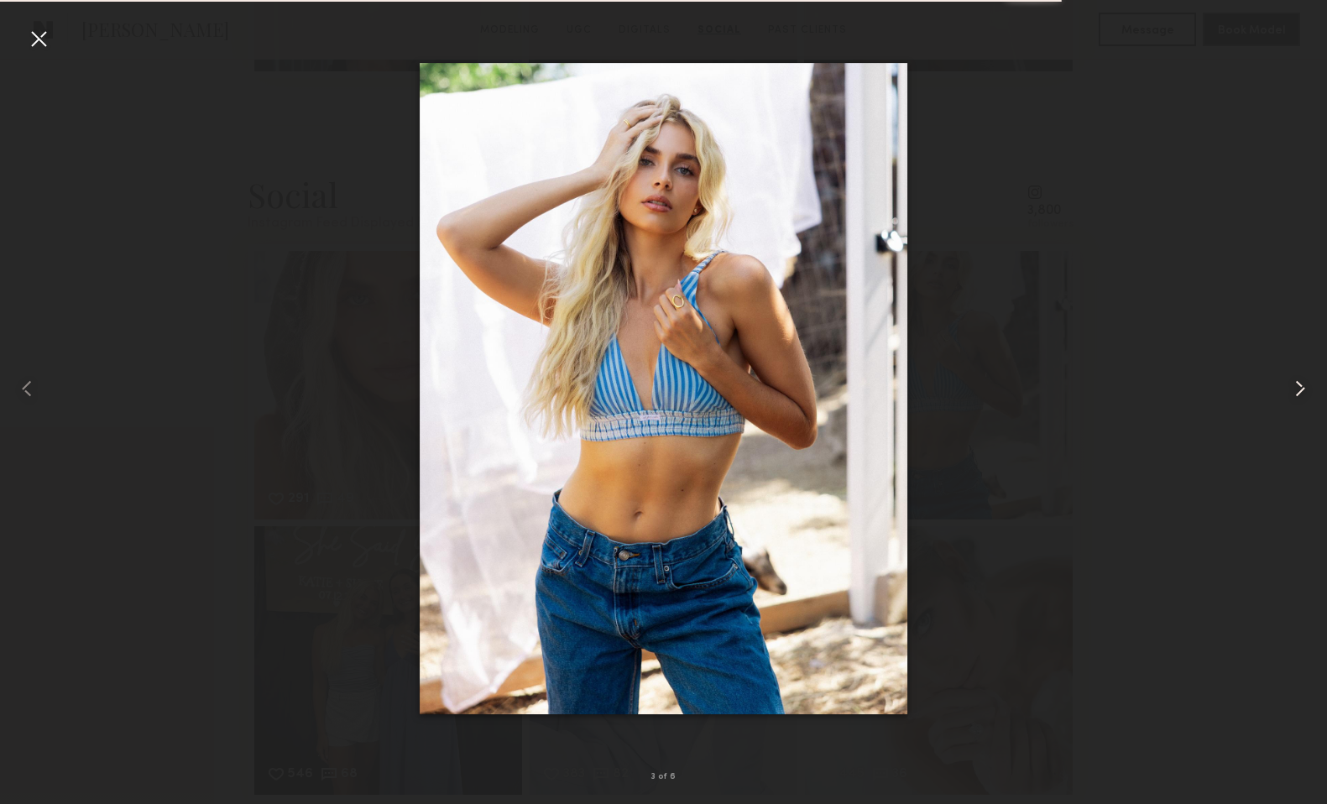
click at [1306, 386] on common-icon at bounding box center [1299, 388] width 27 height 27
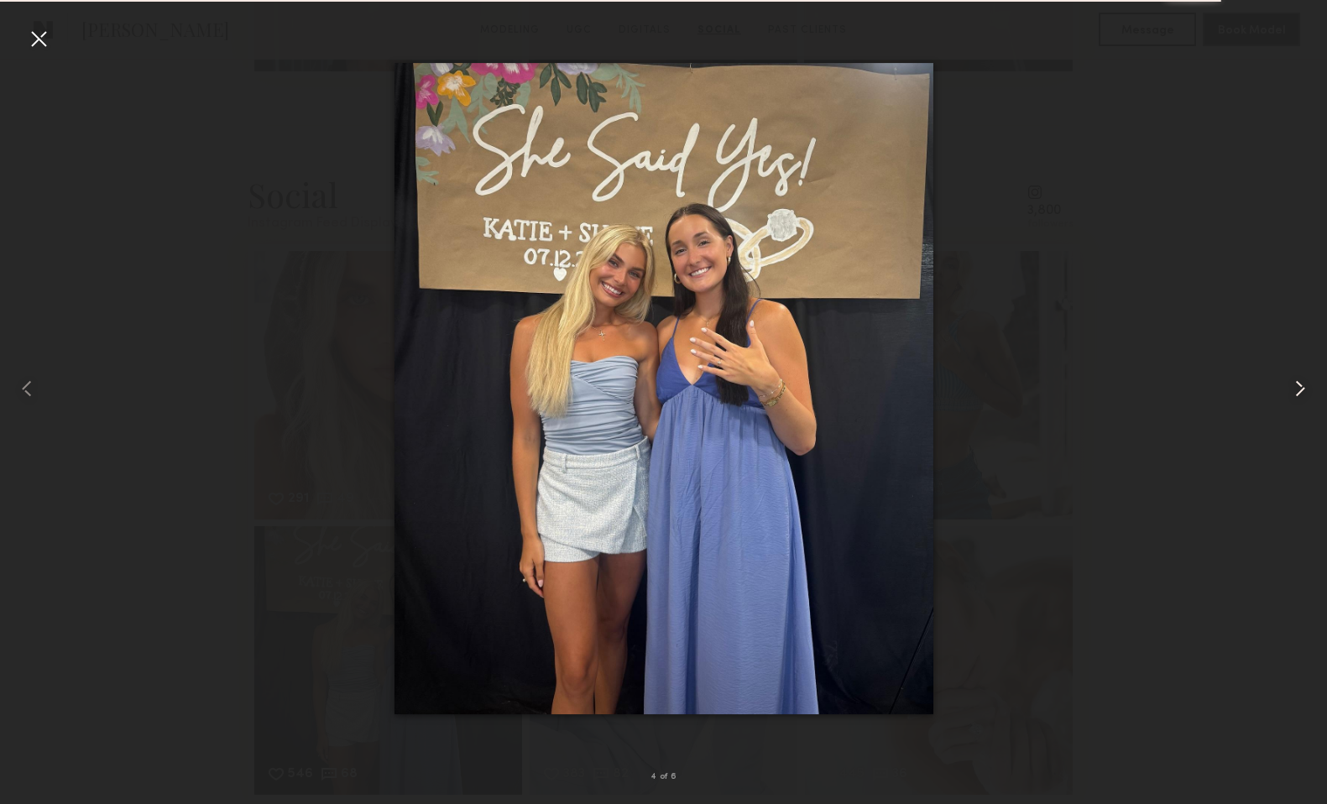
click at [1306, 386] on common-icon at bounding box center [1299, 388] width 27 height 27
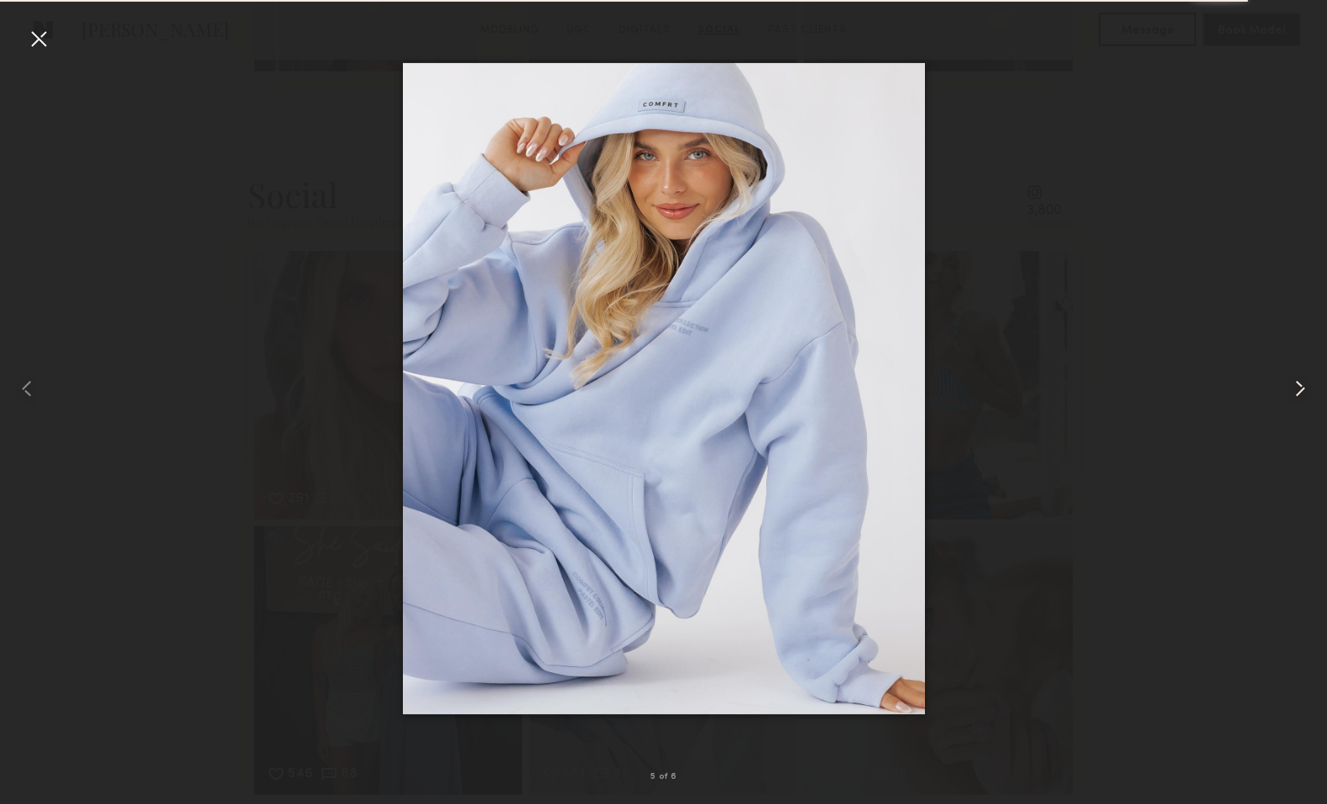
click at [1306, 386] on common-icon at bounding box center [1299, 388] width 27 height 27
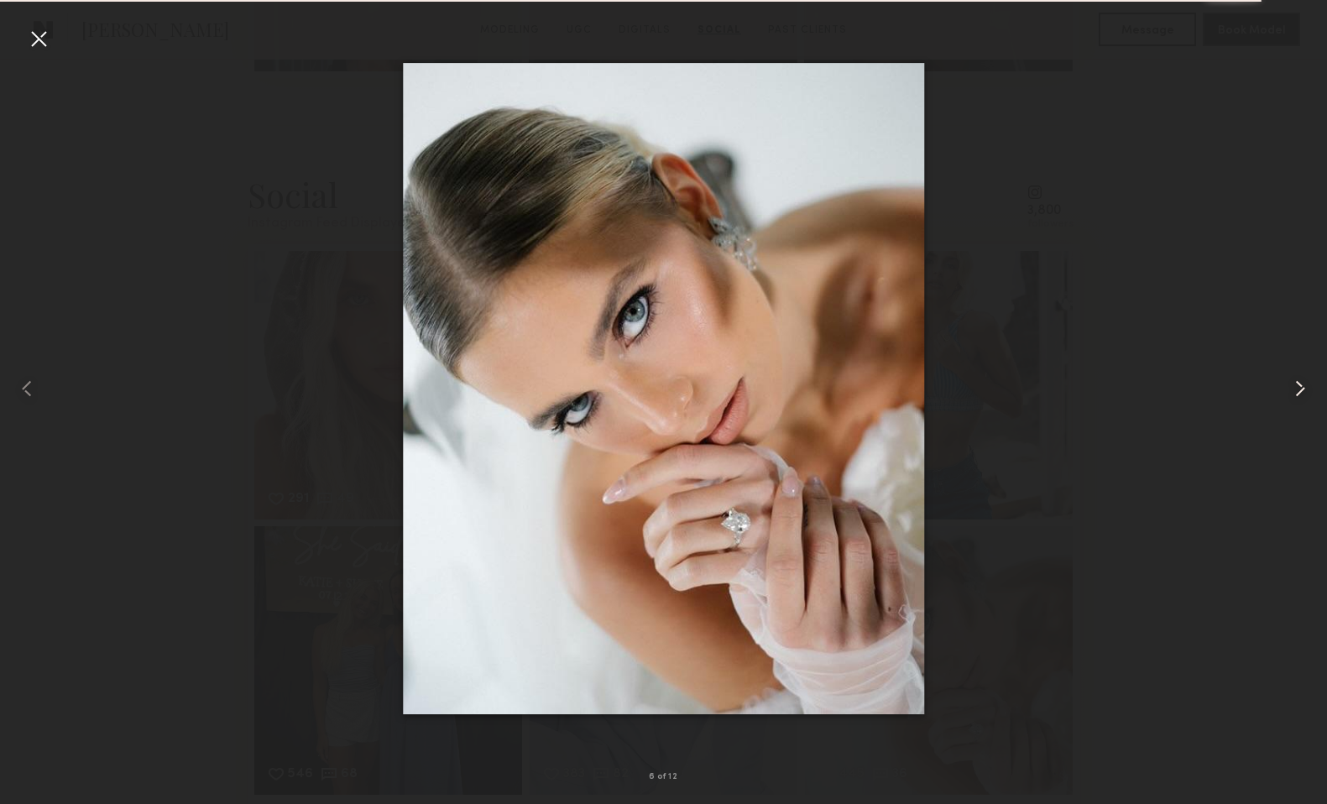
click at [1306, 386] on common-icon at bounding box center [1299, 388] width 27 height 27
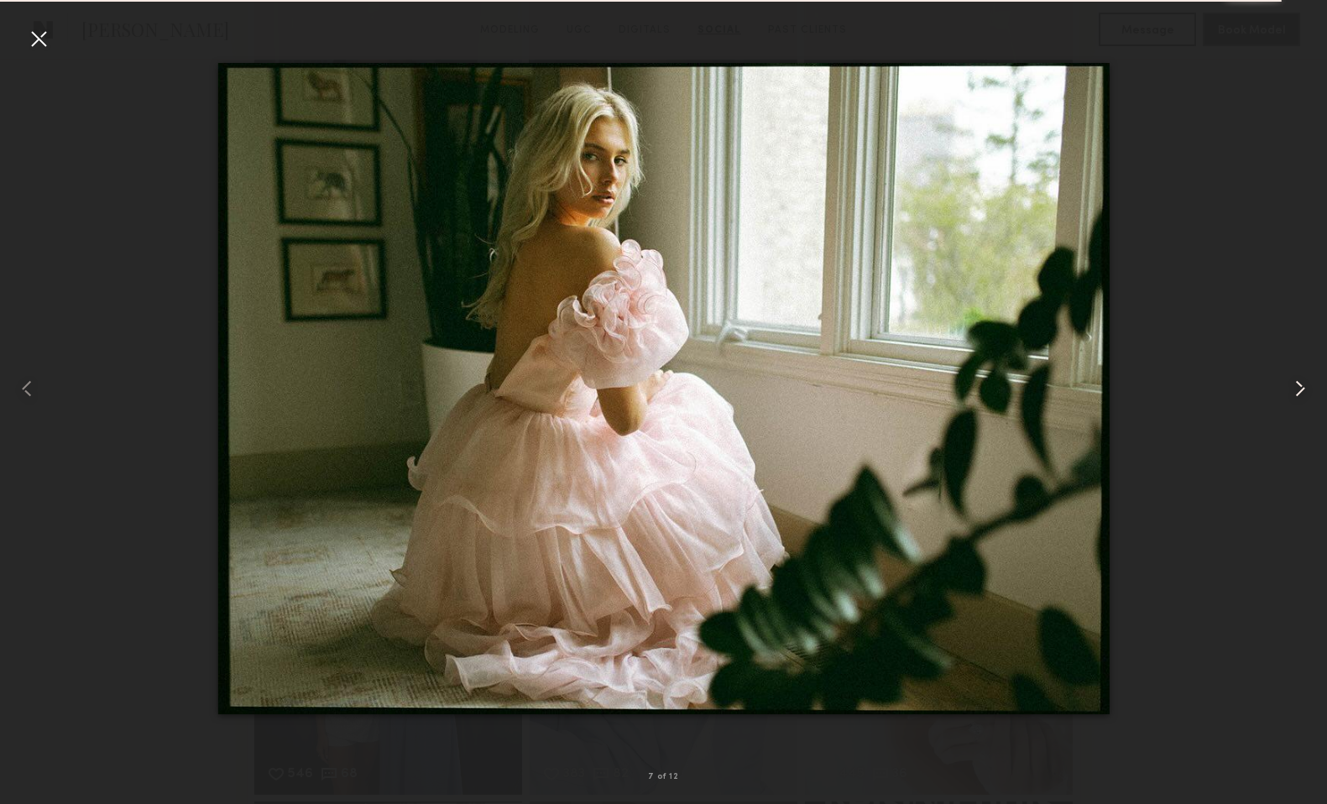
click at [1306, 386] on common-icon at bounding box center [1299, 388] width 27 height 27
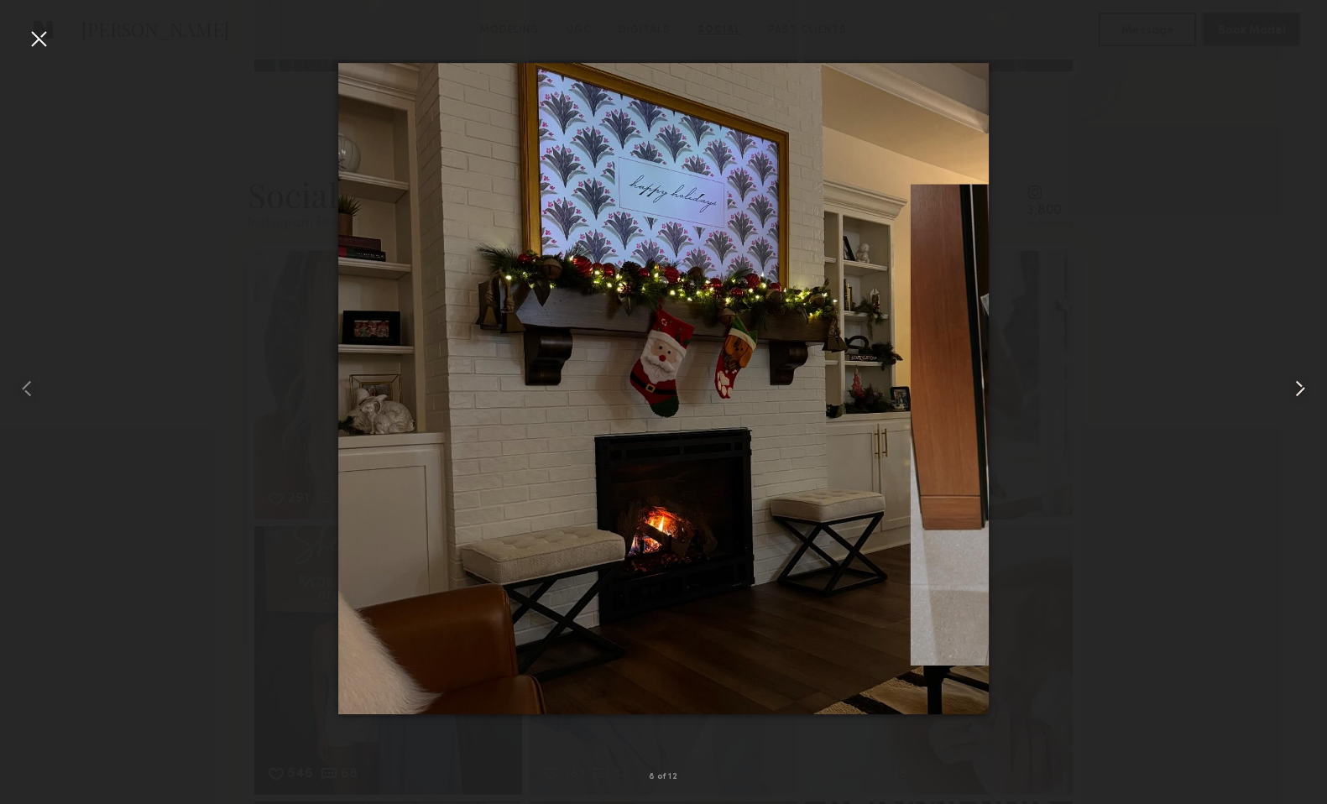
click at [1306, 386] on common-icon at bounding box center [1299, 388] width 27 height 27
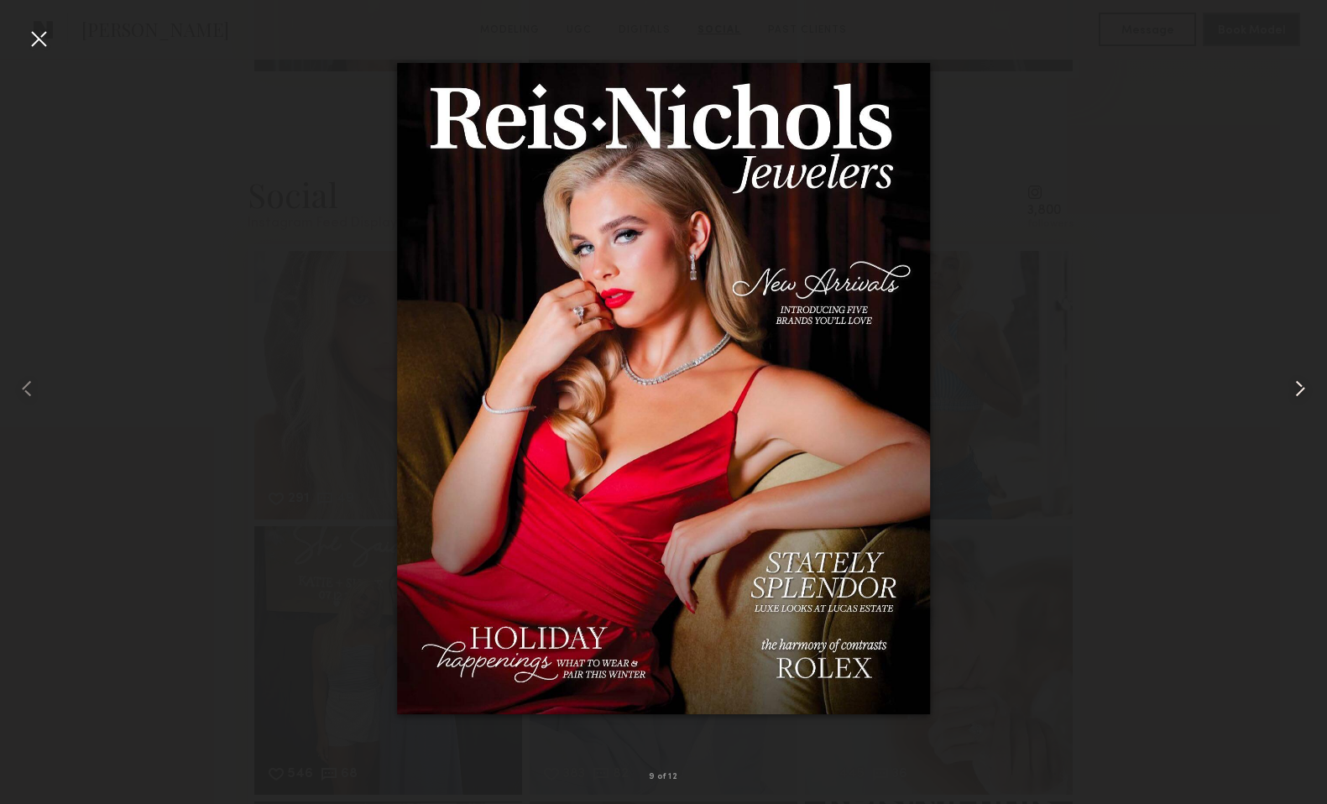
click at [1306, 386] on common-icon at bounding box center [1299, 388] width 27 height 27
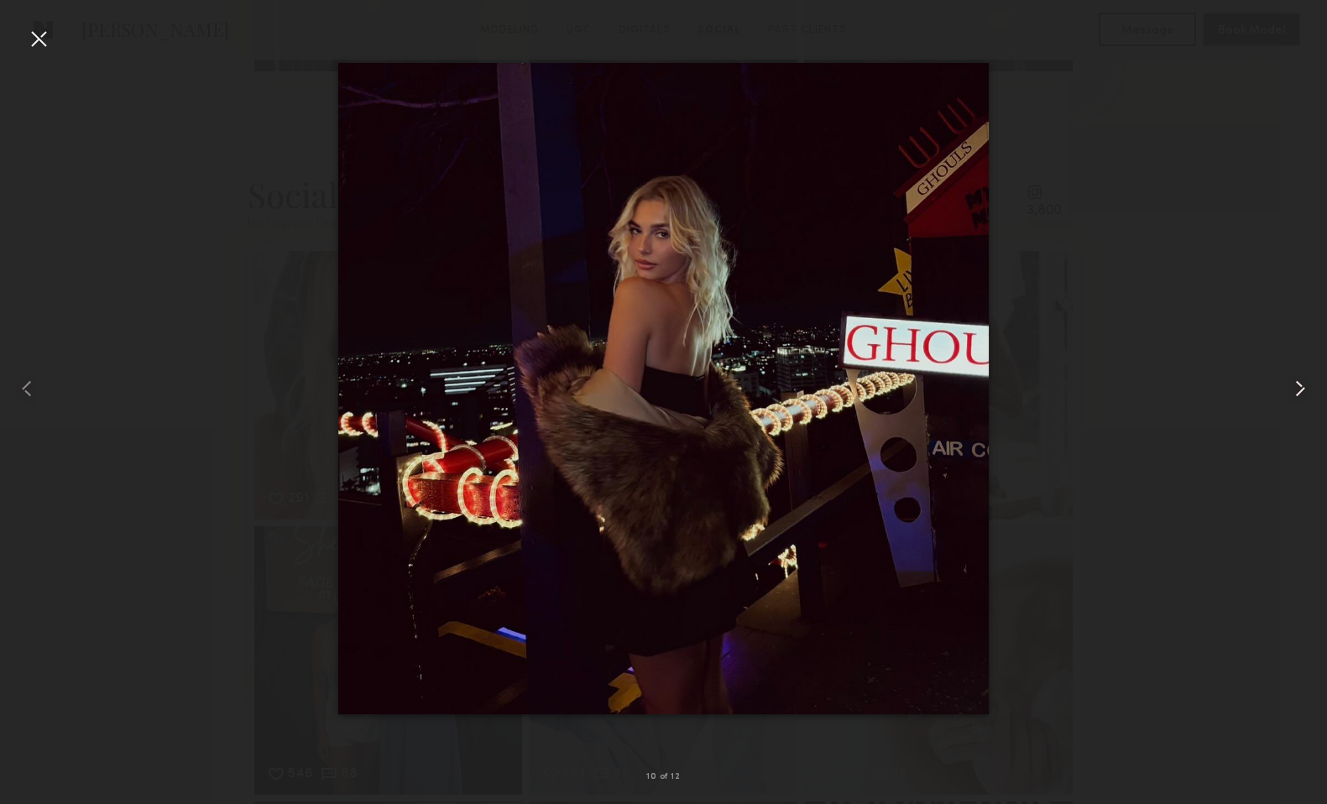
click at [1306, 386] on common-icon at bounding box center [1299, 388] width 27 height 27
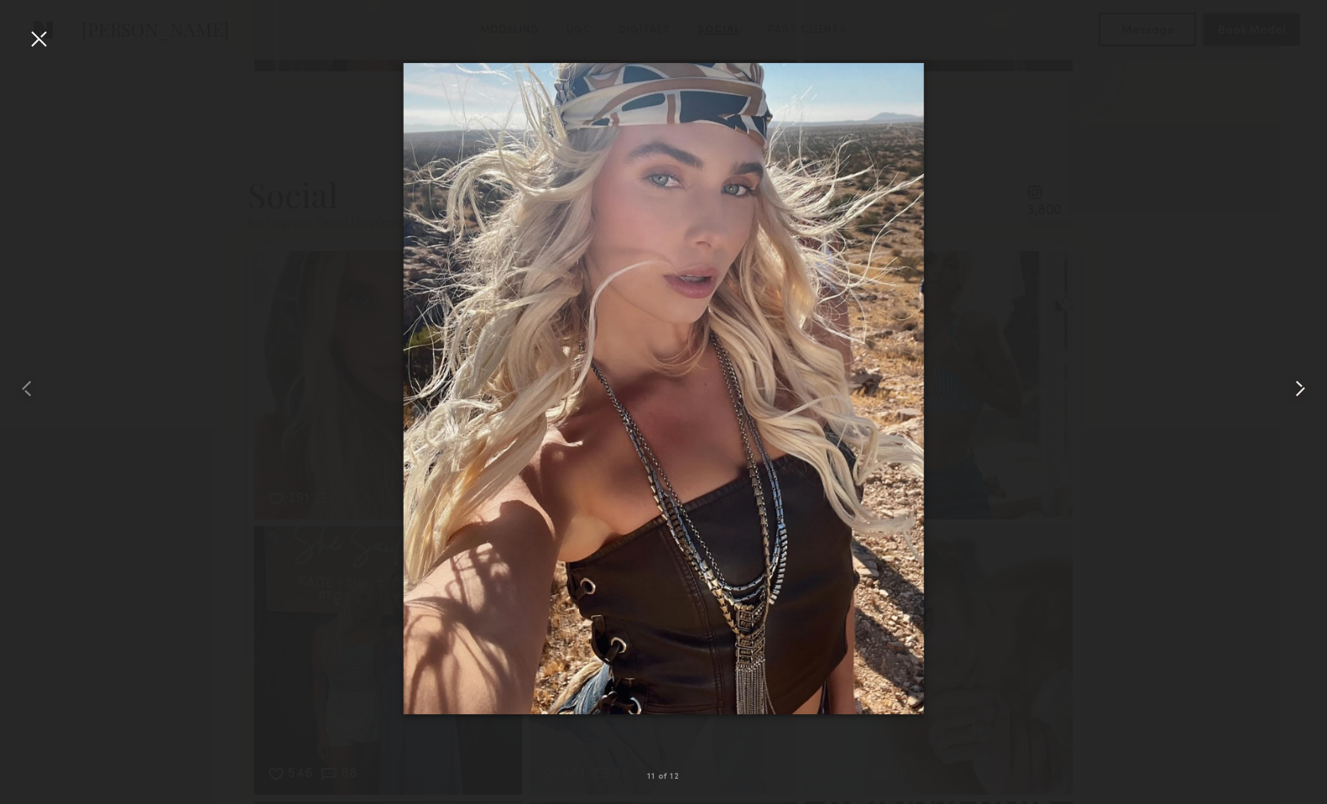
click at [1306, 386] on common-icon at bounding box center [1299, 388] width 27 height 27
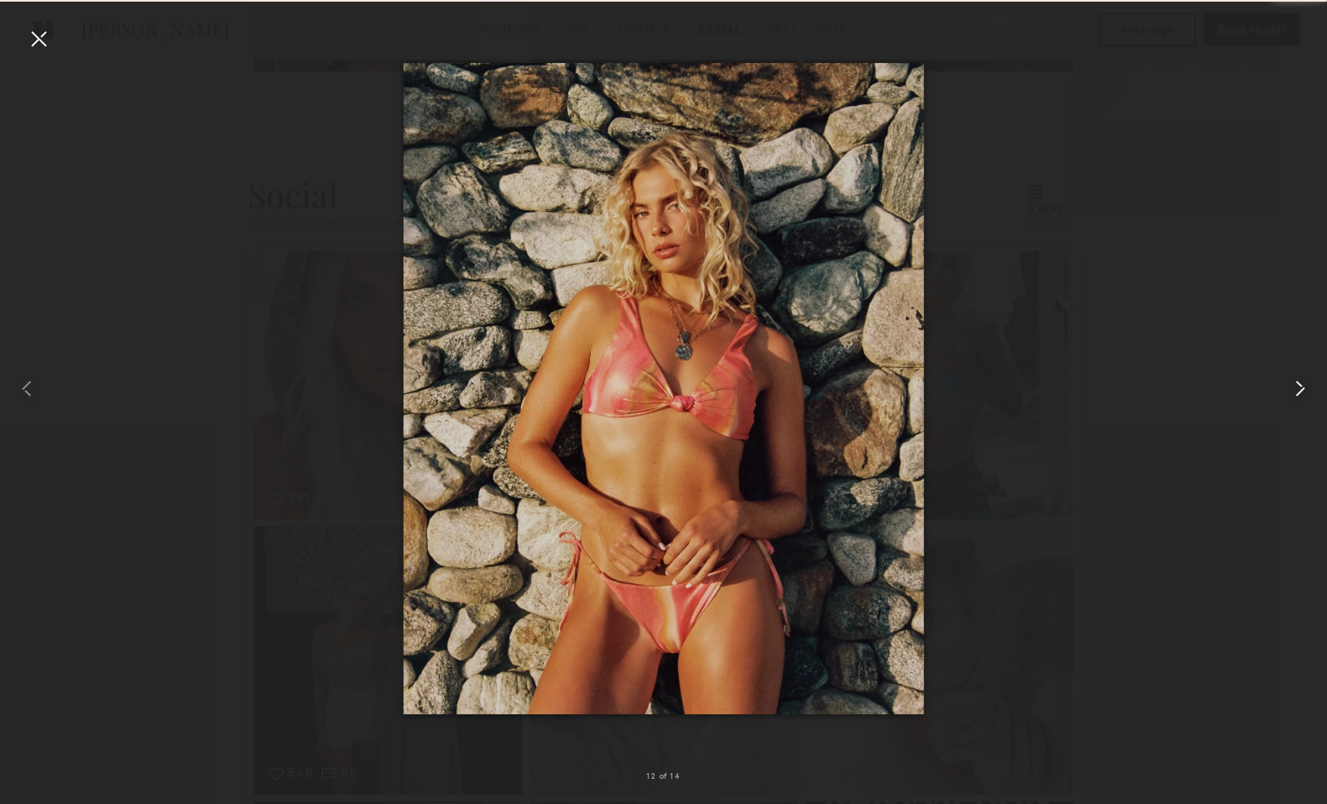
click at [1306, 386] on common-icon at bounding box center [1299, 388] width 27 height 27
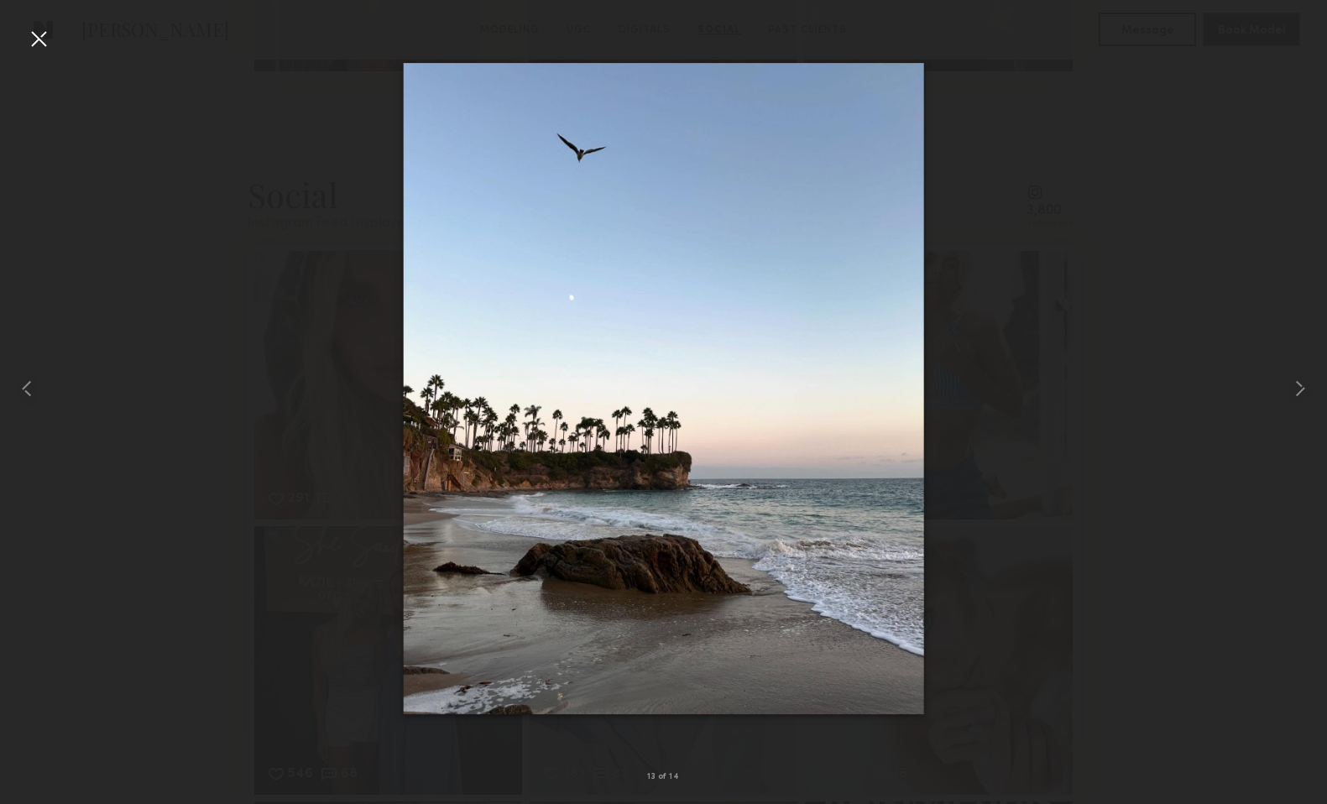
click at [36, 34] on div at bounding box center [38, 38] width 27 height 27
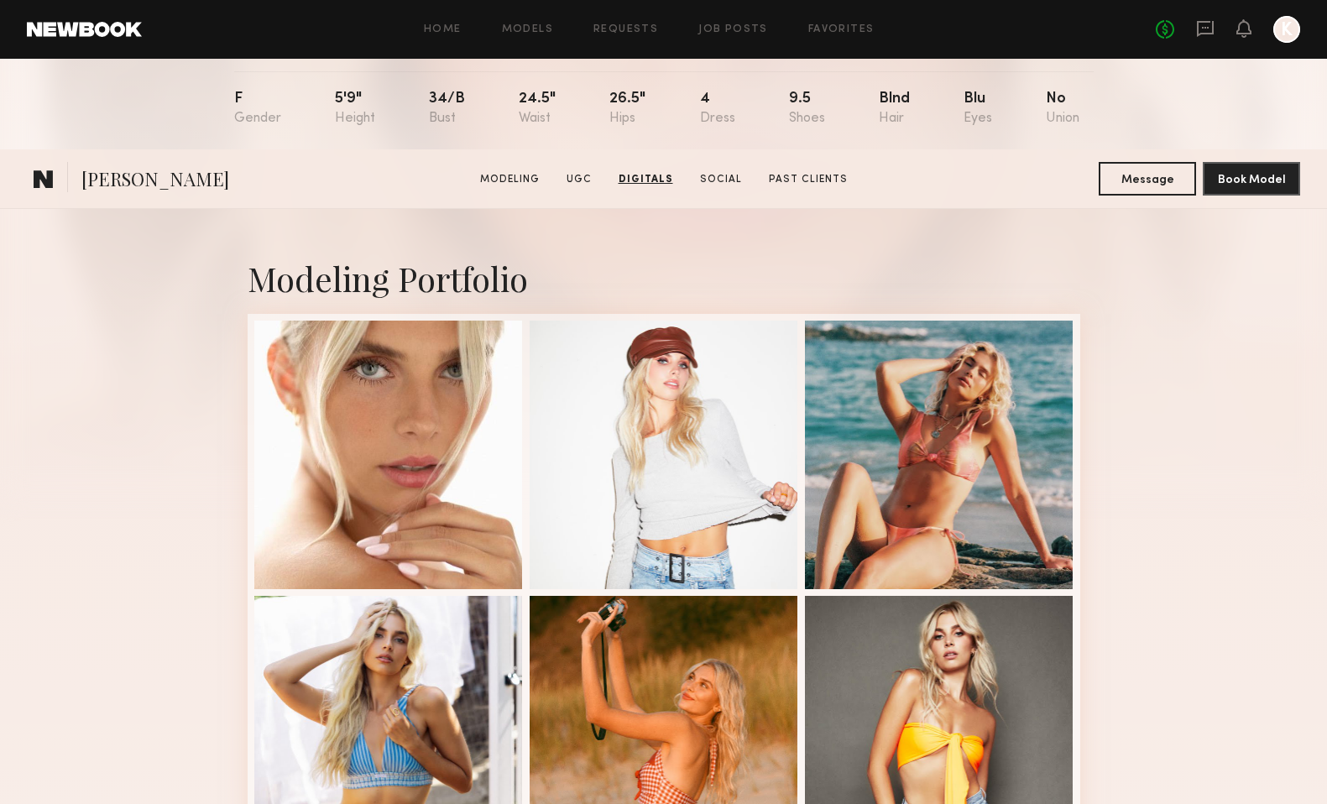
scroll to position [0, 0]
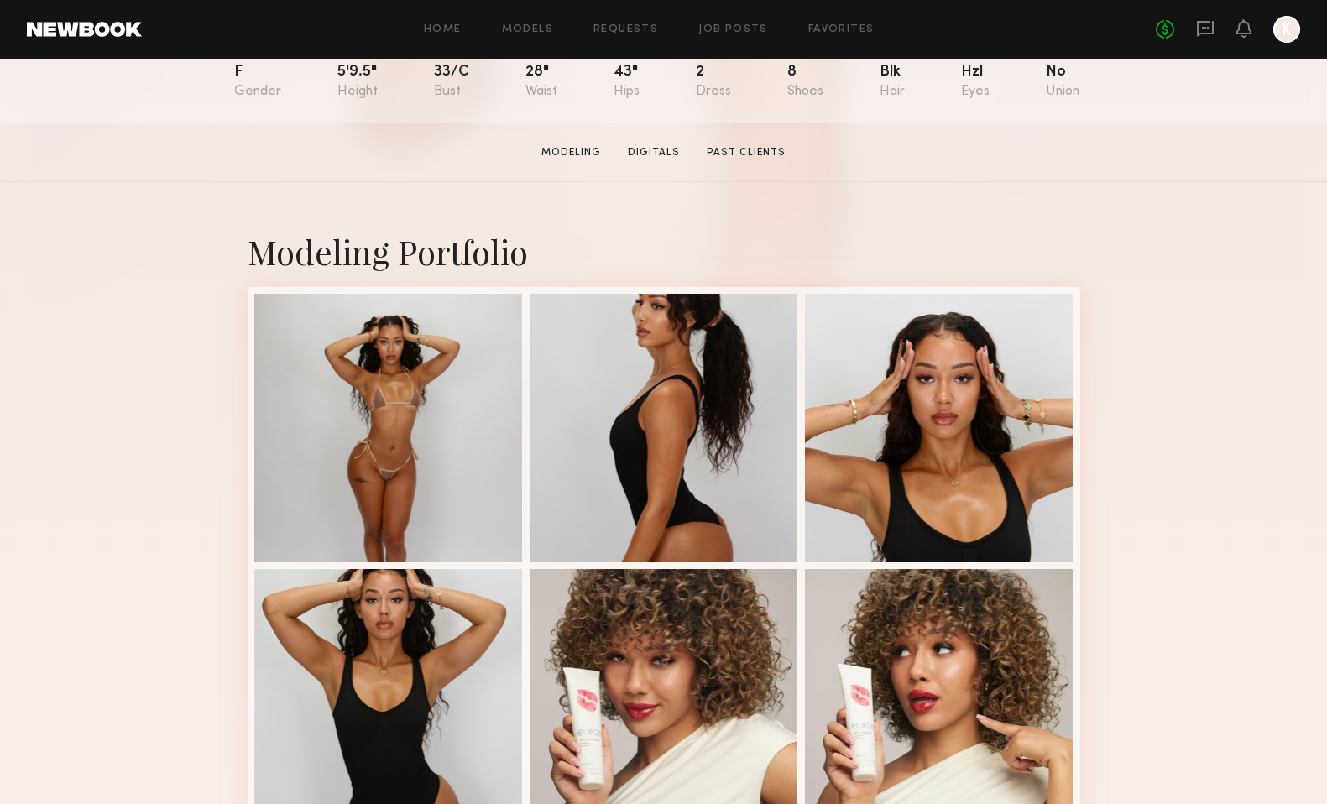
scroll to position [205, 0]
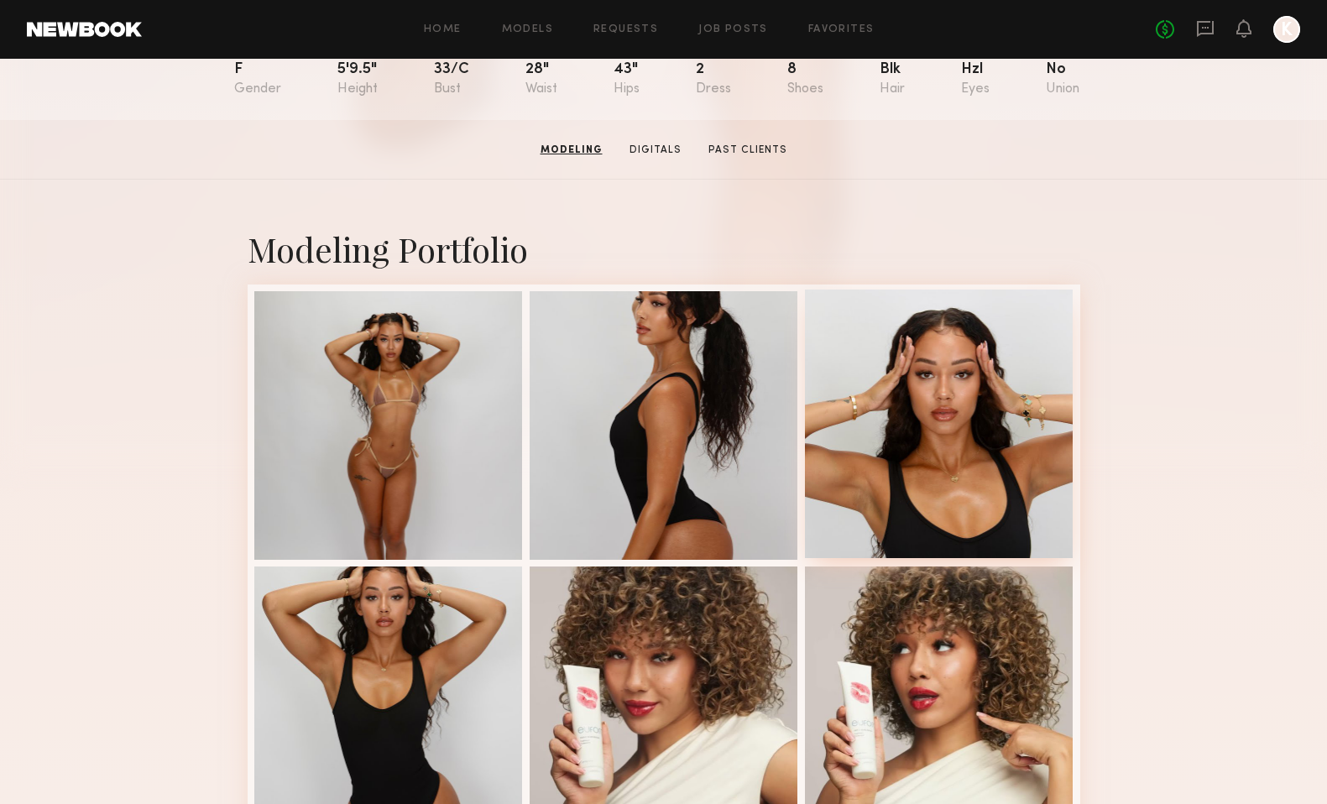
click at [954, 414] on div at bounding box center [939, 423] width 269 height 269
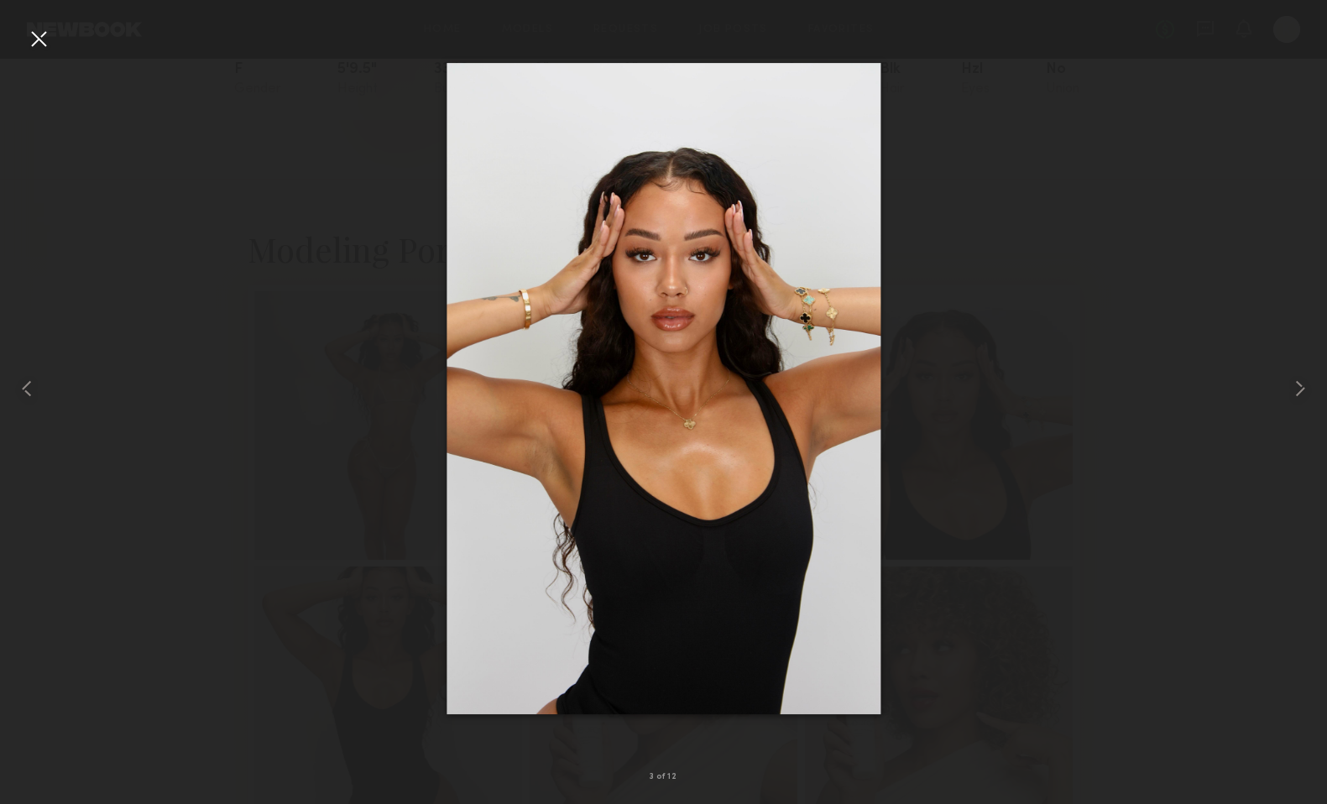
click at [29, 42] on div at bounding box center [38, 38] width 27 height 27
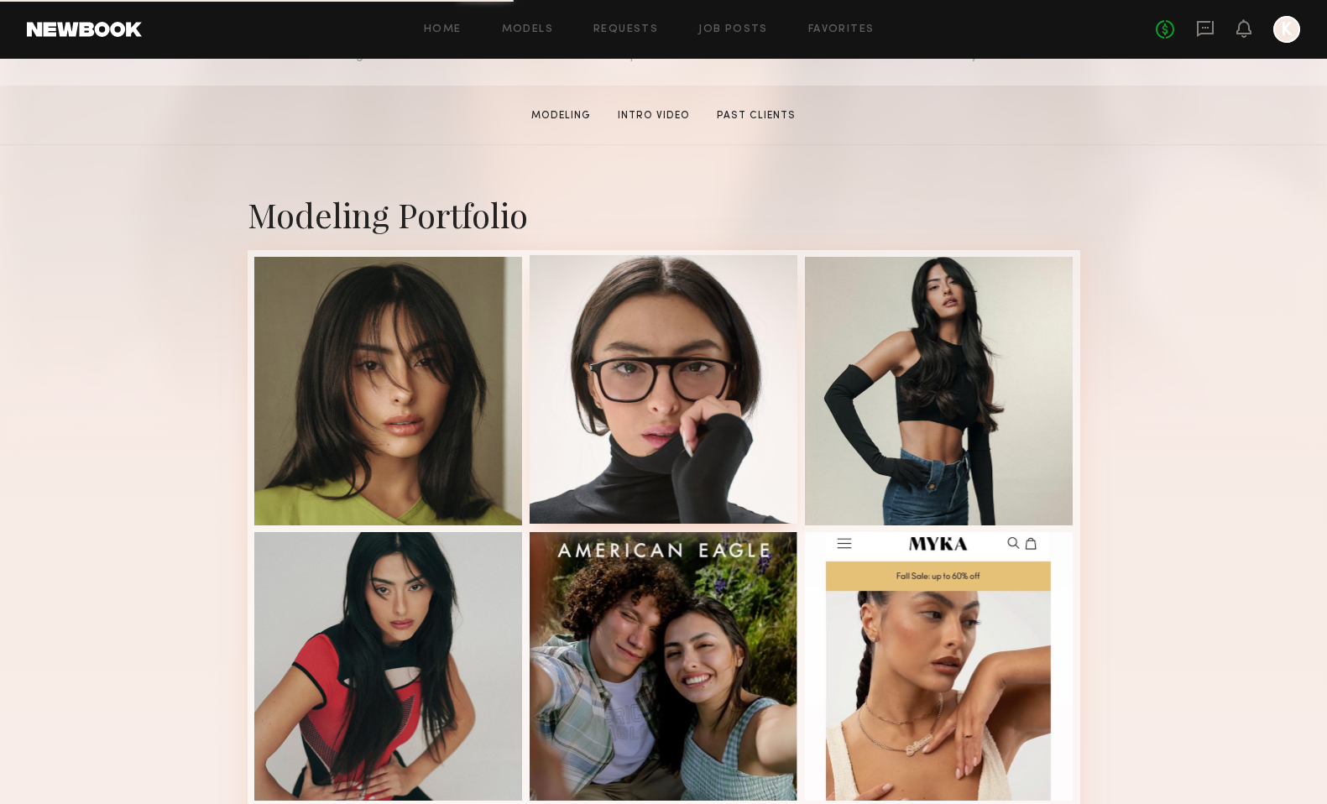
scroll to position [250, 0]
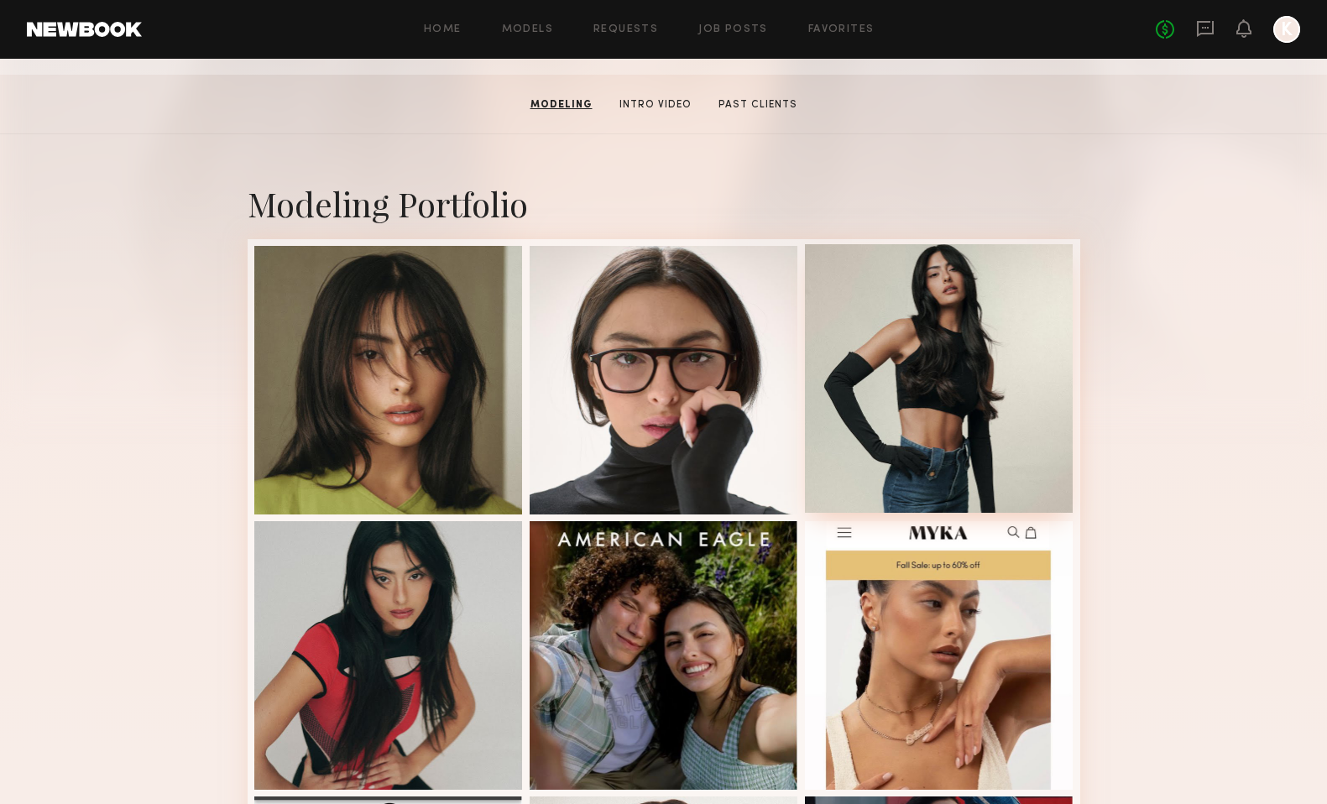
click at [1014, 359] on div at bounding box center [939, 378] width 269 height 269
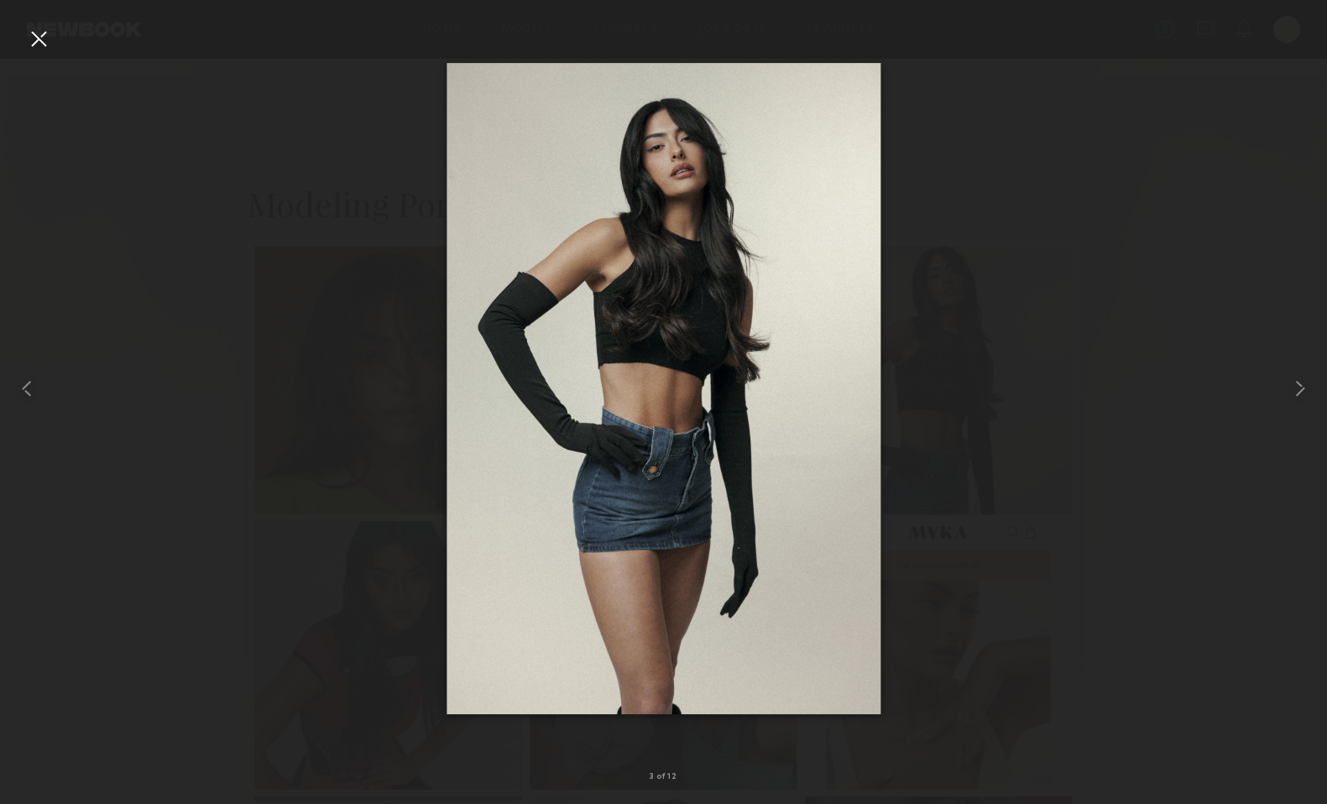
click at [1015, 212] on div at bounding box center [663, 388] width 1327 height 723
click at [50, 42] on div at bounding box center [38, 38] width 27 height 27
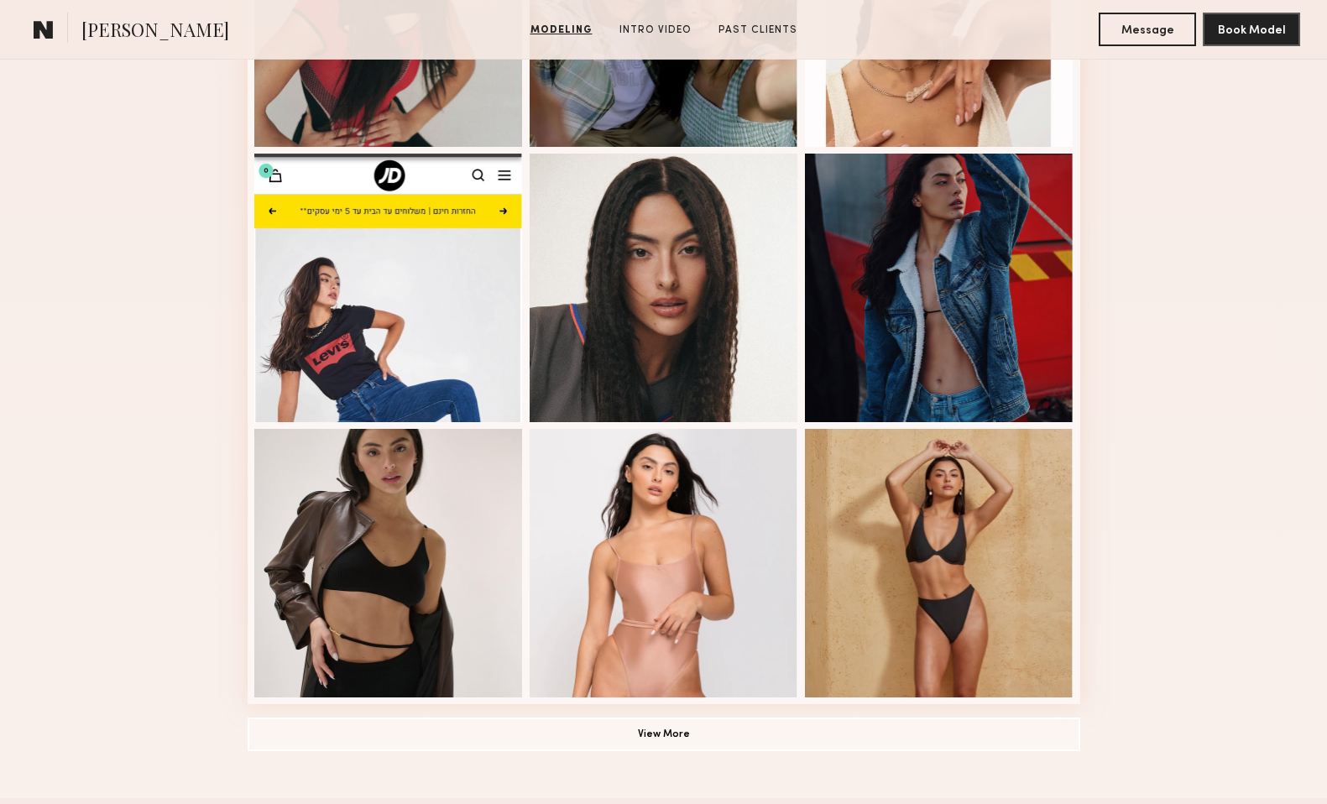
scroll to position [925, 0]
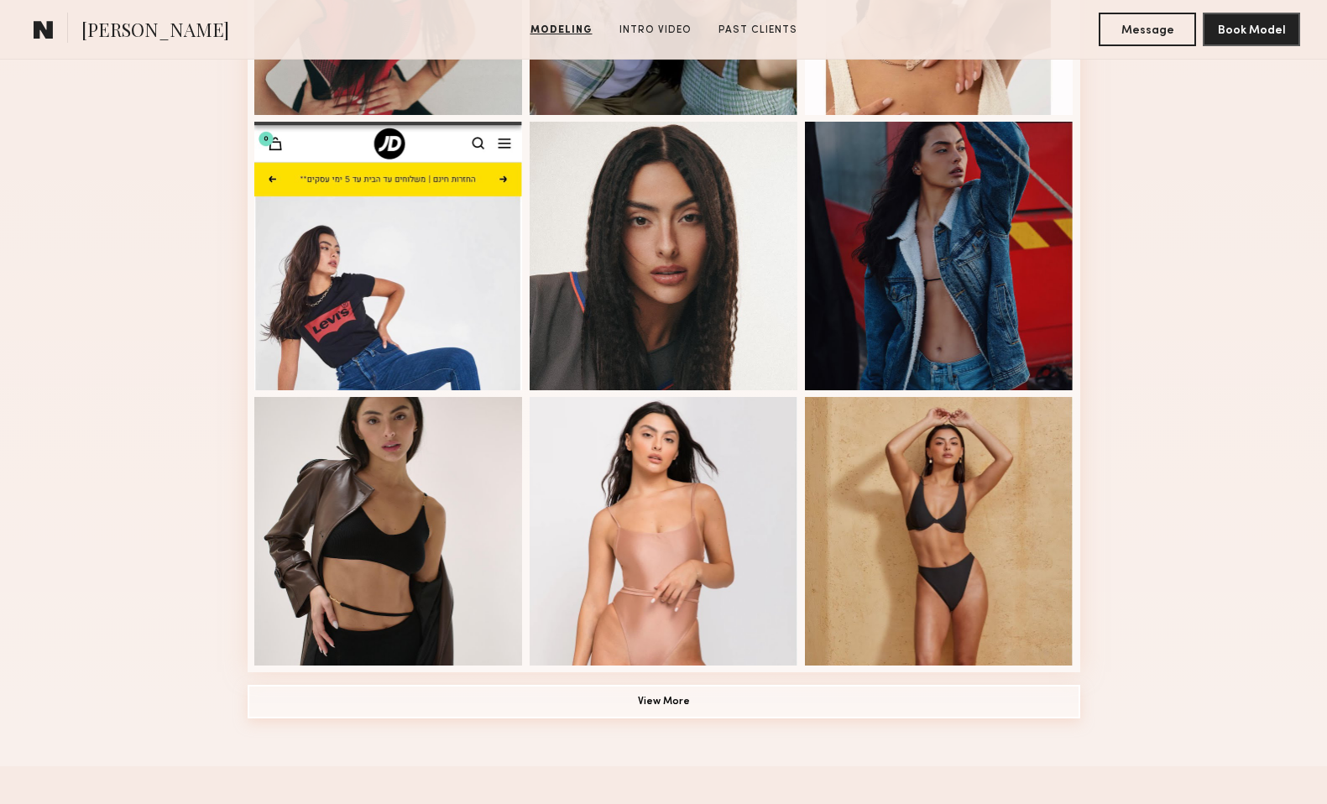
click at [670, 704] on button "View More" at bounding box center [664, 702] width 832 height 34
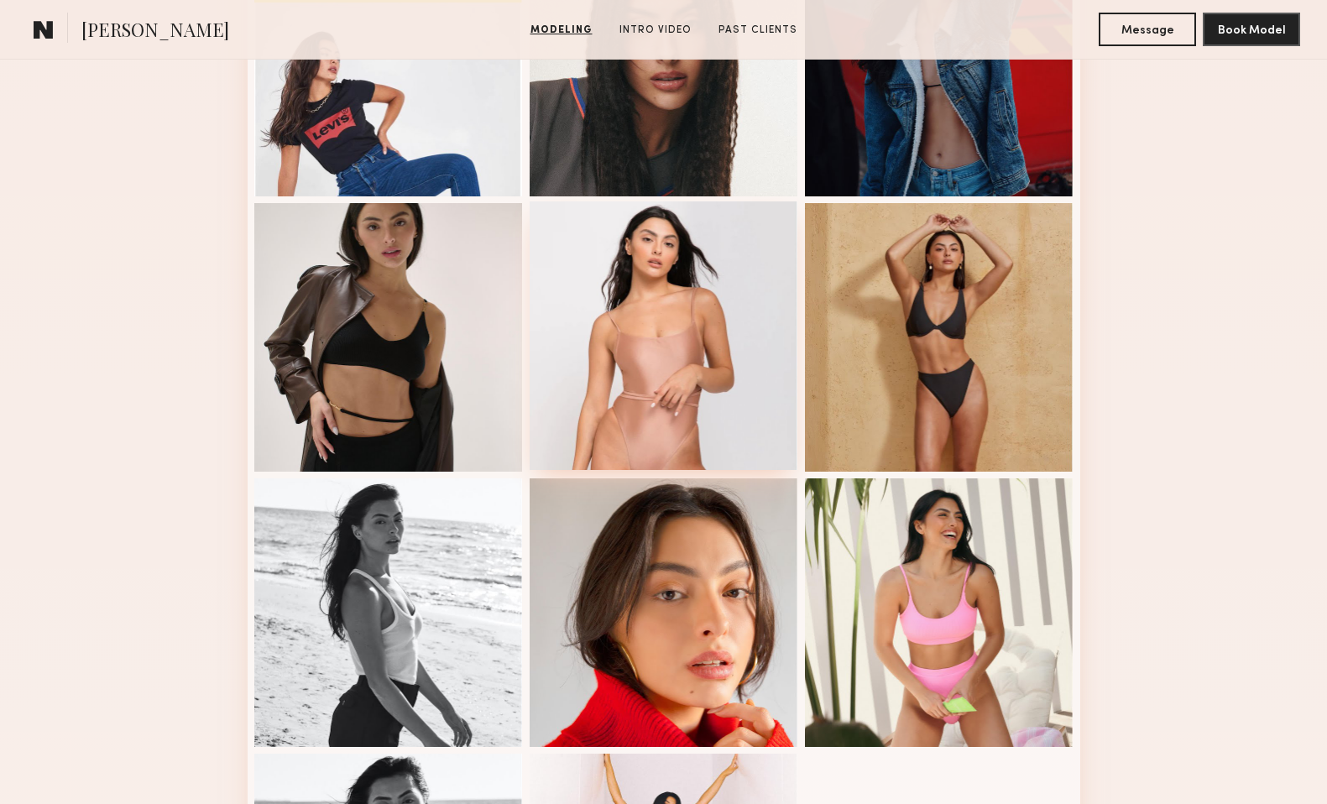
scroll to position [1116, 0]
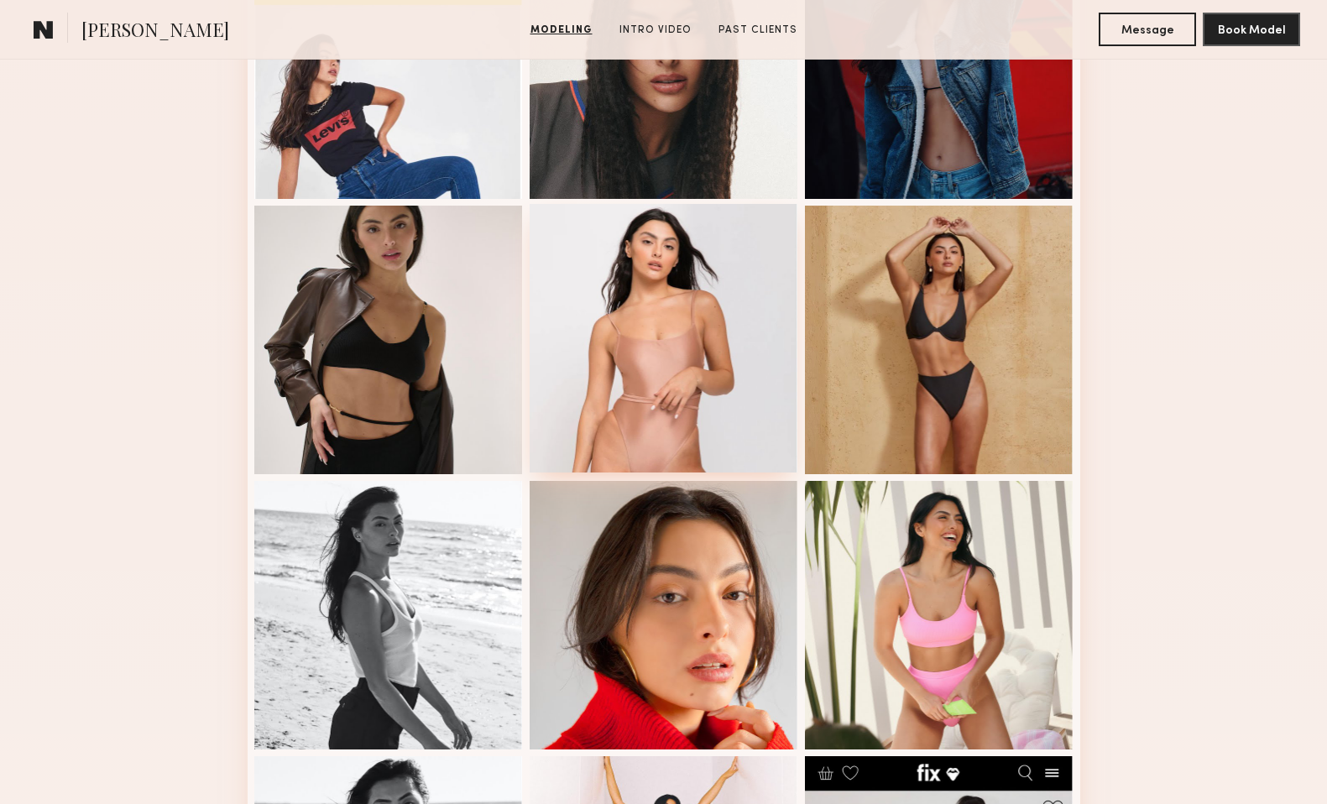
click at [643, 318] on div at bounding box center [663, 338] width 269 height 269
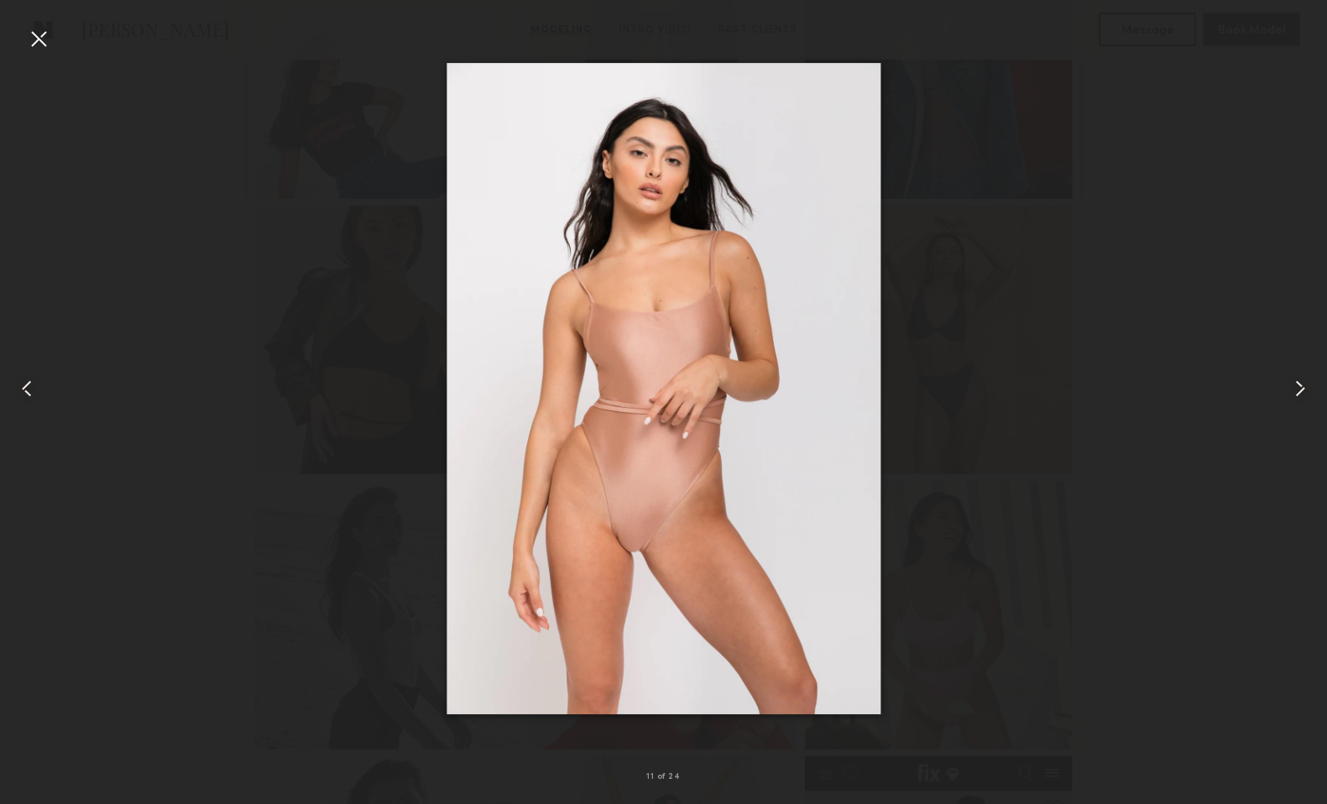
click at [969, 254] on div at bounding box center [663, 388] width 1327 height 723
click at [40, 35] on div at bounding box center [38, 38] width 27 height 27
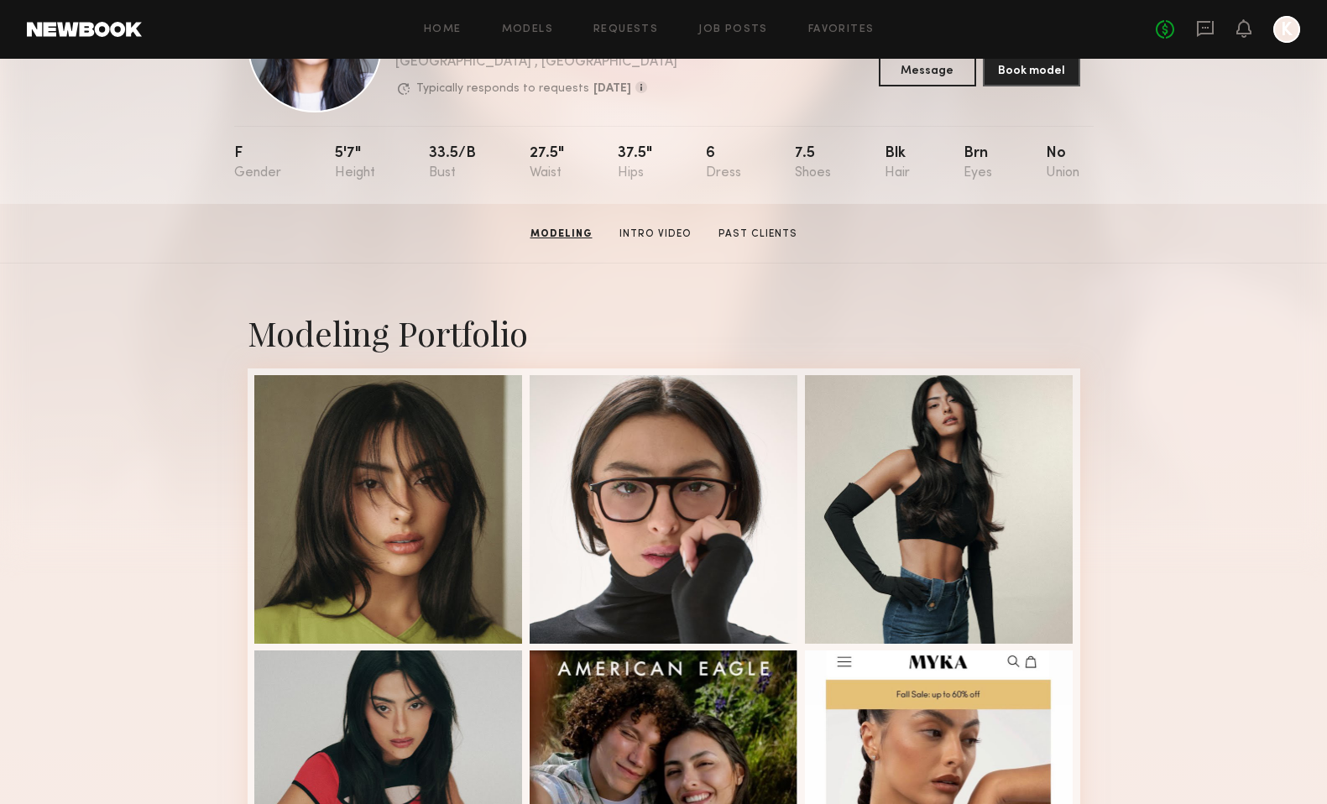
scroll to position [0, 0]
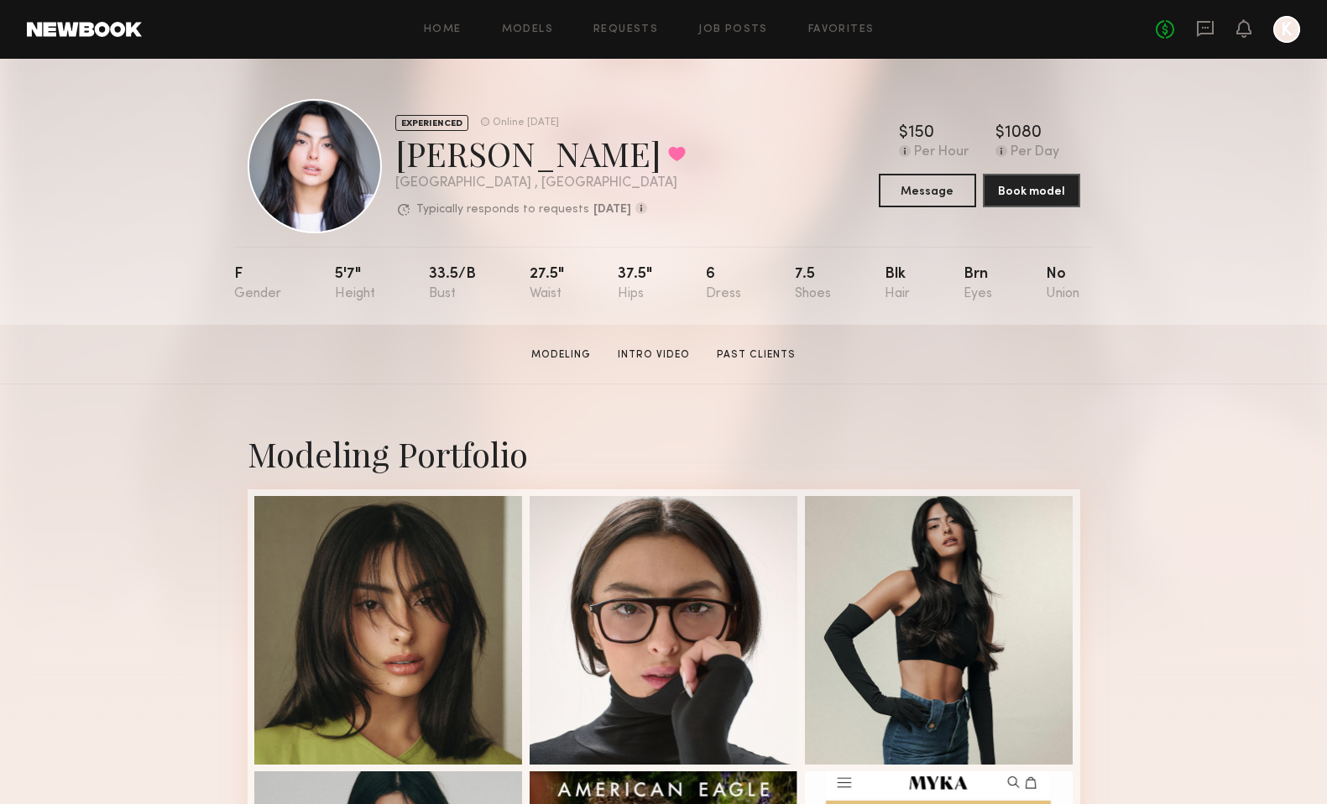
click at [307, 150] on div at bounding box center [315, 166] width 134 height 134
click at [312, 165] on div at bounding box center [315, 166] width 134 height 134
